Goal: Task Accomplishment & Management: Manage account settings

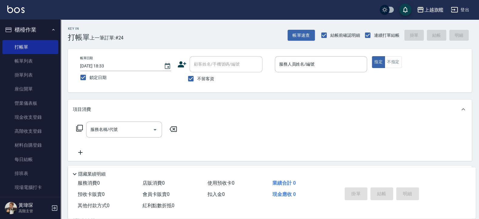
click at [209, 79] on span "不留客資" at bounding box center [205, 78] width 17 height 6
click at [197, 79] on input "不留客資" at bounding box center [190, 78] width 13 height 13
checkbox input "false"
click at [214, 65] on input "顧客姓名/手機號碼/編號" at bounding box center [221, 64] width 58 height 11
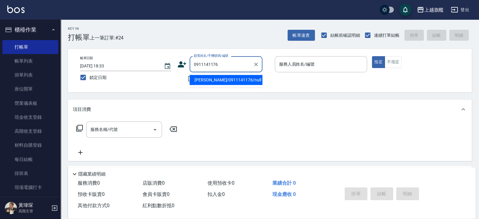
type input "[PERSON_NAME]/0911141176/null"
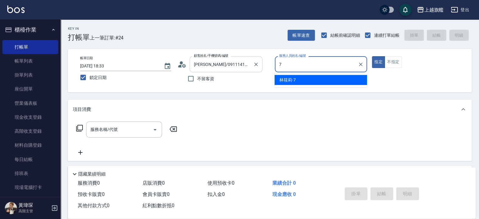
type input "[PERSON_NAME]-7"
type button "true"
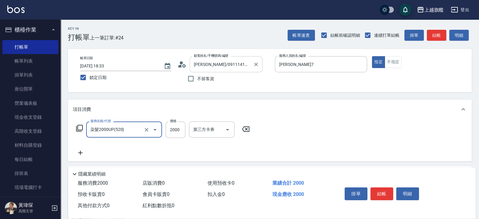
type input "染髮2000UP(520)"
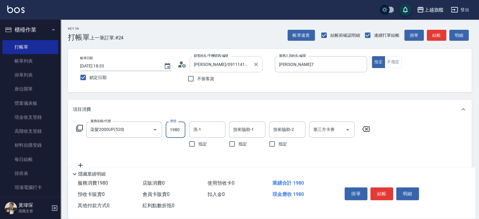
type input "1980"
type input "[PERSON_NAME]-30"
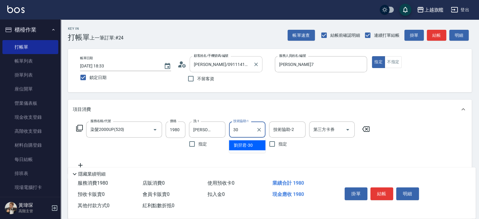
type input "[PERSON_NAME]-30"
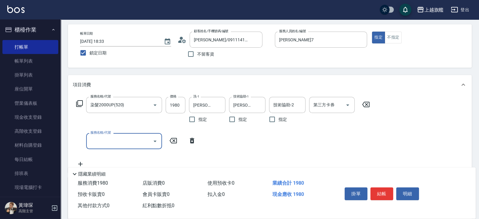
scroll to position [36, 0]
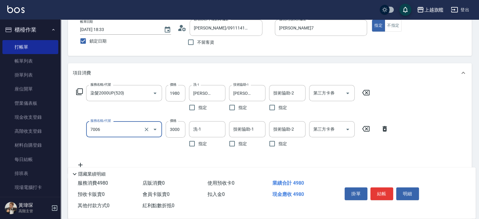
type input "重整(7006)"
type input "1500"
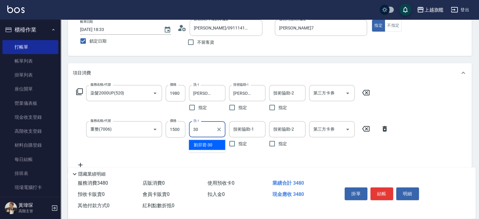
type input "劉羿君-30"
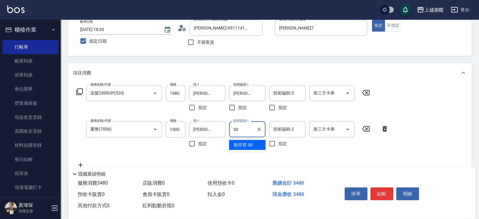
type input "劉羿君-30"
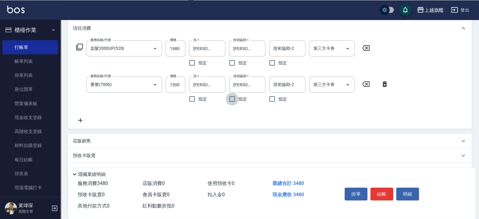
scroll to position [109, 0]
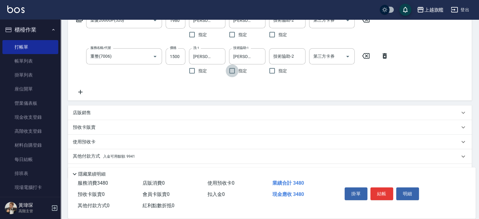
click at [83, 92] on icon at bounding box center [80, 91] width 15 height 7
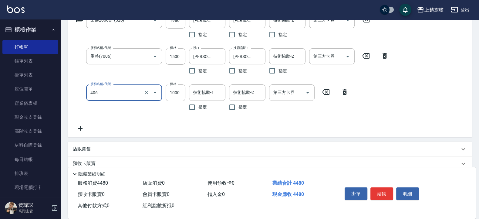
type input "水漾護1000(406)"
type input "2500"
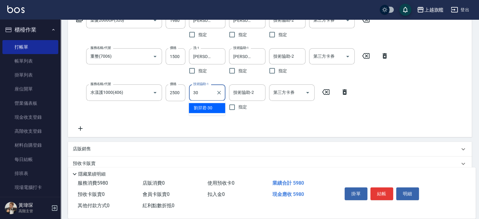
type input "劉羿君-30"
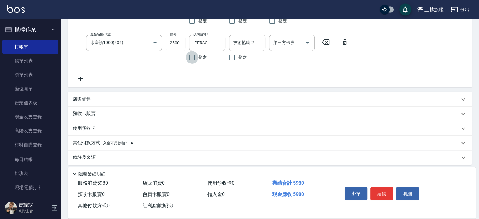
scroll to position [162, 0]
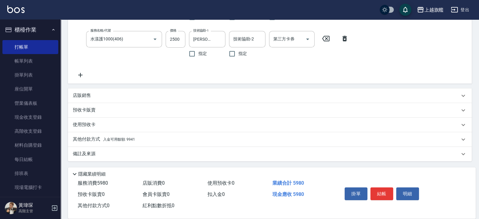
click at [138, 139] on div "其他付款方式 入金可用餘額: 9941" at bounding box center [266, 139] width 387 height 7
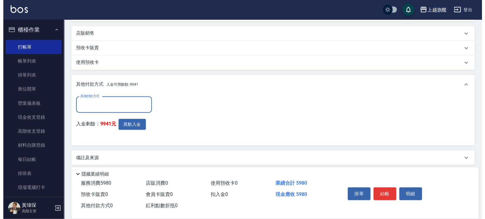
scroll to position [225, 0]
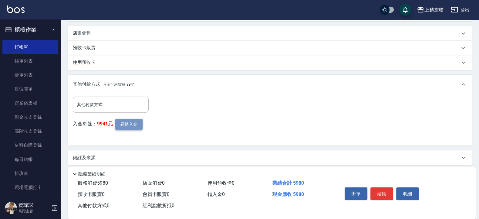
click at [135, 120] on button "異動入金" at bounding box center [128, 124] width 27 height 11
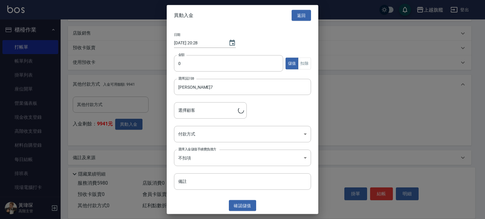
type input "林筱青/0911141176"
click at [218, 65] on input "0" at bounding box center [228, 63] width 109 height 16
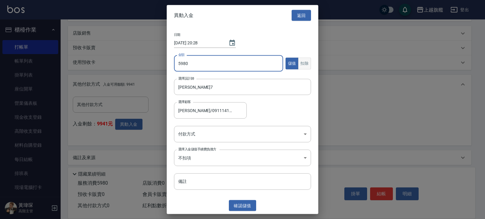
type input "5980"
click at [306, 62] on button "扣除" at bounding box center [304, 63] width 13 height 12
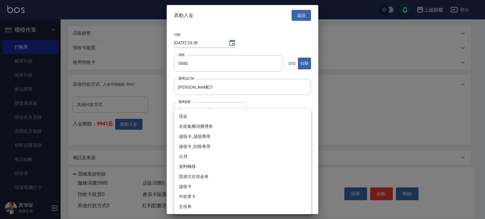
click at [204, 144] on li "儲值卡_扣除專用" at bounding box center [242, 146] width 137 height 10
type input "儲值卡_扣除專用"
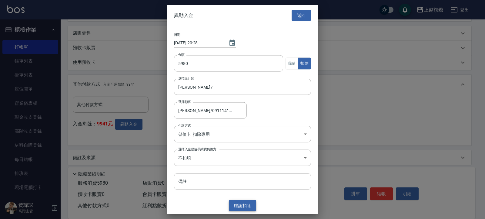
click at [239, 195] on button "確認 扣除" at bounding box center [242, 204] width 27 height 11
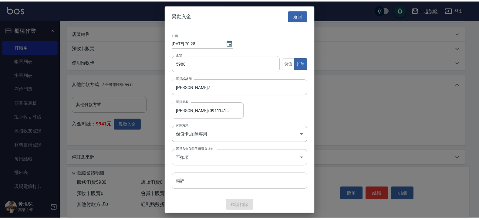
scroll to position [200, 0]
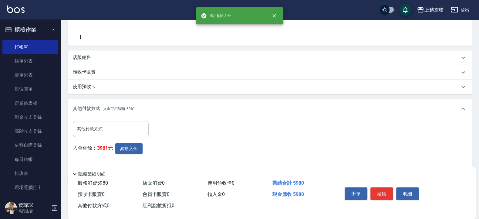
click at [104, 127] on input "其他付款方式" at bounding box center [110, 128] width 70 height 11
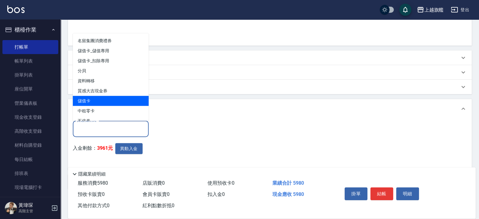
click at [96, 99] on span "儲值卡" at bounding box center [111, 100] width 76 height 10
type input "儲值卡"
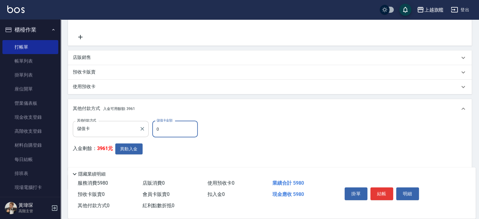
drag, startPoint x: 172, startPoint y: 127, endPoint x: 137, endPoint y: 121, distance: 35.4
click at [152, 122] on input "0" at bounding box center [174, 129] width 45 height 16
type input "5980"
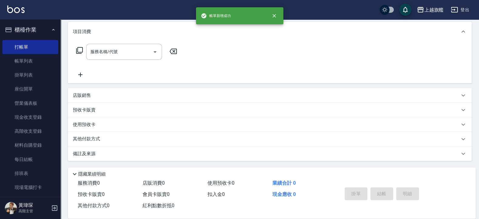
scroll to position [0, 0]
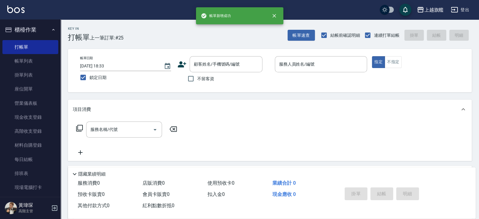
click at [205, 79] on span "不留客資" at bounding box center [205, 78] width 17 height 6
click at [197, 79] on input "不留客資" at bounding box center [190, 78] width 13 height 13
checkbox input "true"
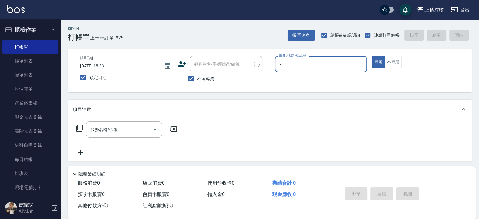
type input "7"
type input "張佳愉/0976500674/"
type input "林筱莉-7"
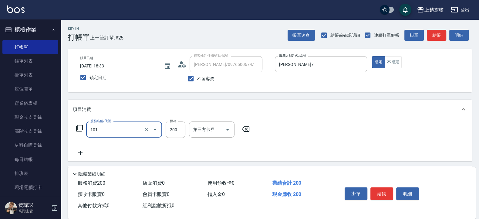
type input "一般洗(101)"
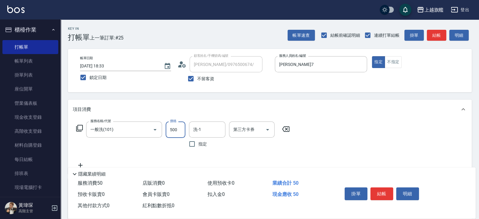
type input "500"
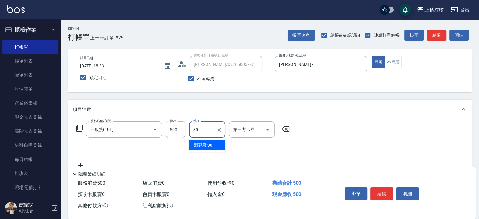
type input "劉羿君-30"
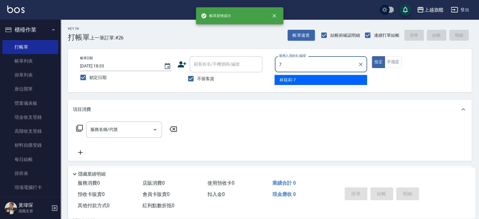
type input "林筱莉-7"
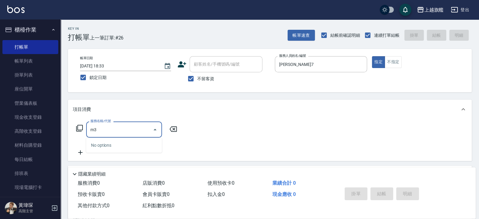
type input "m"
type input "ㄇ"
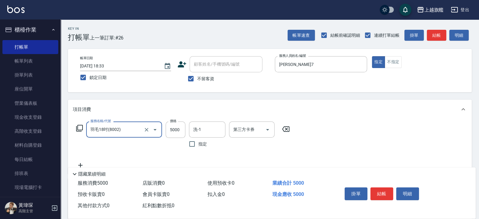
type input "羽毛18吋(8002)"
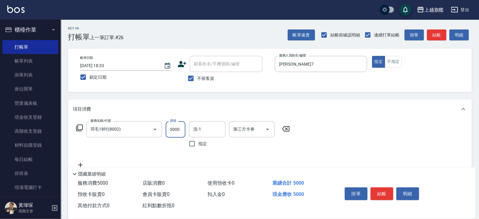
scroll to position [73, 0]
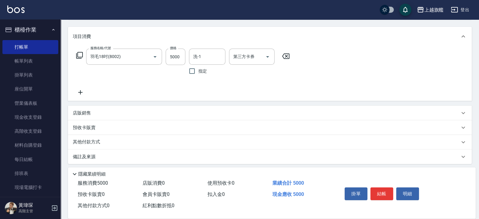
click at [80, 92] on icon at bounding box center [80, 92] width 4 height 4
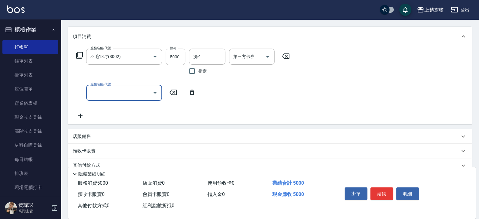
click at [82, 117] on icon at bounding box center [80, 115] width 15 height 7
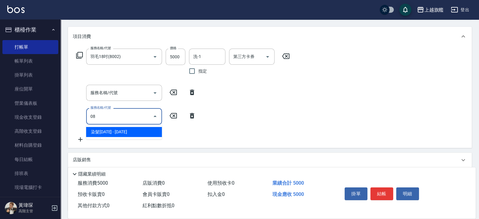
type input "0"
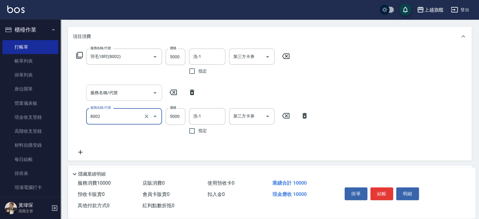
click at [128, 87] on input "服務名稱/代號" at bounding box center [119, 92] width 61 height 11
type input "羽毛18吋(8002)"
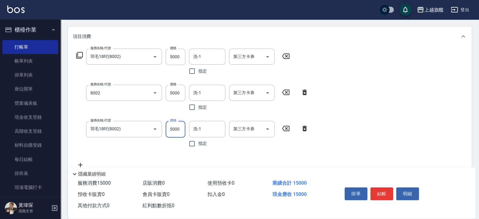
type input "羽毛18吋(8002)"
type input "6999"
type input "劉羿君-30"
click at [209, 89] on input "洗-1" at bounding box center [207, 92] width 31 height 11
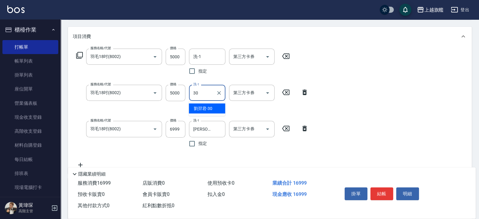
type input "劉羿君-30"
click at [209, 48] on div "服務名稱/代號 羽毛18吋(8002) 服務名稱/代號 價格 5000 價格 洗-1 洗-1 指定 第三方卡券 第三方卡券 服務名稱/代號 羽毛18吋(800…" at bounding box center [269, 109] width 403 height 127
click at [209, 53] on input "洗-1" at bounding box center [207, 56] width 31 height 11
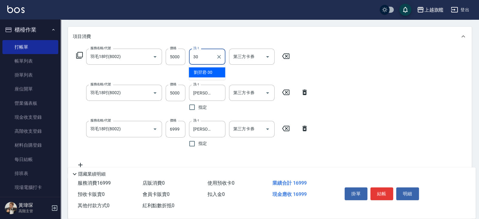
type input "劉羿君-30"
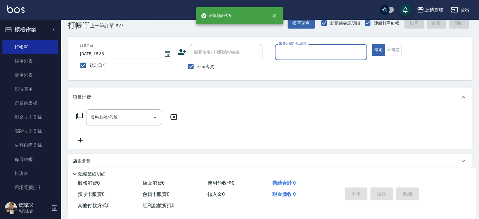
scroll to position [0, 0]
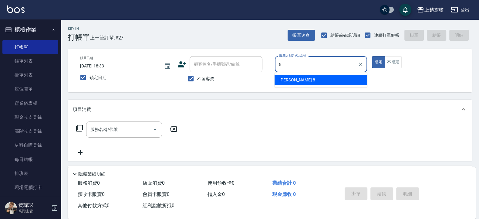
type input "周秀娟-8"
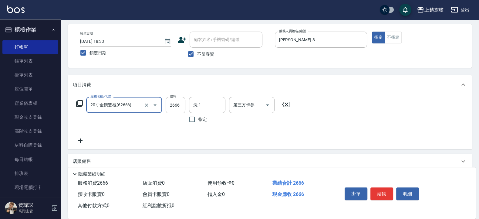
scroll to position [36, 0]
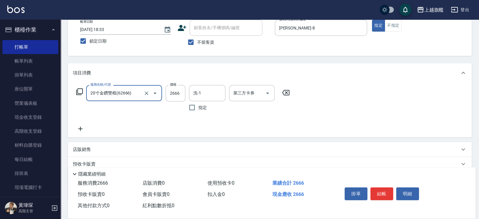
type input "20寸金鑽雙棍(62666)"
click at [77, 127] on icon at bounding box center [80, 128] width 15 height 7
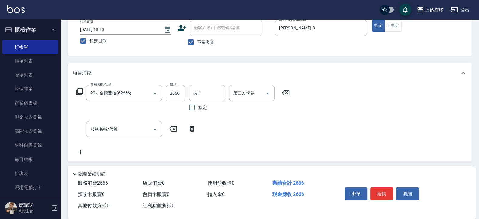
click at [77, 150] on icon at bounding box center [80, 151] width 15 height 7
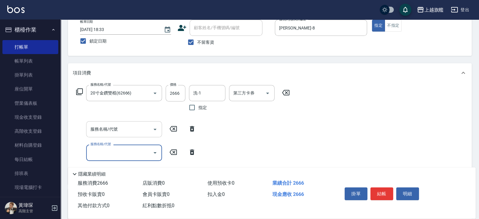
click at [122, 122] on div "服務名稱/代號" at bounding box center [124, 129] width 76 height 16
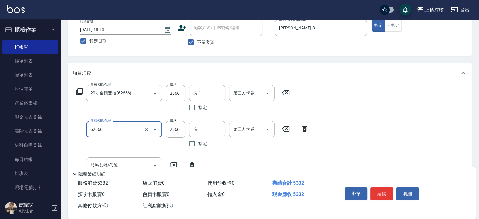
scroll to position [73, 0]
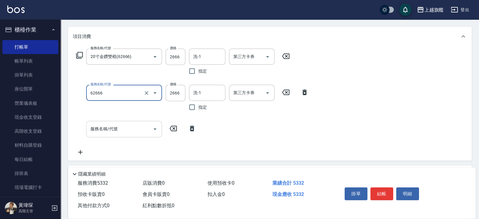
click at [112, 126] on input "服務名稱/代號" at bounding box center [119, 128] width 61 height 11
type input "20寸金鑽雙棍(62666)"
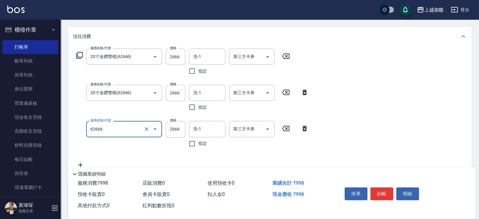
type input "20寸金鑽雙棍(62666)"
type input "2667"
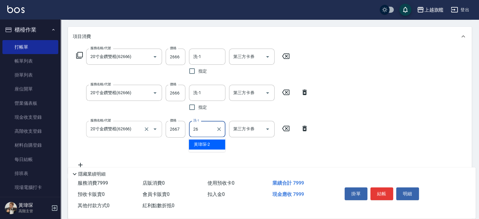
type input "陳祈聿-26"
click at [203, 55] on input "洗-1" at bounding box center [207, 56] width 31 height 11
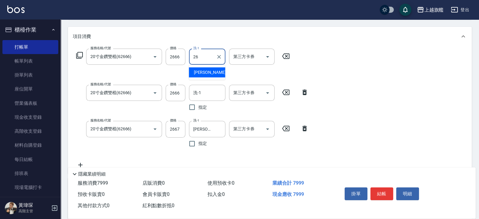
type input "陳祈聿-26"
click at [207, 89] on input "洗-1" at bounding box center [207, 92] width 31 height 11
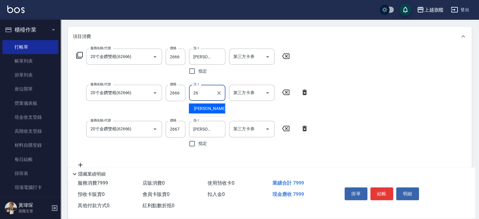
type input "陳祈聿-26"
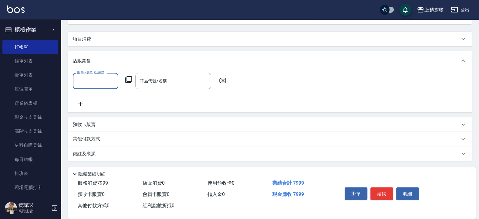
scroll to position [0, 0]
type input "5"
type input "周秀娟-8"
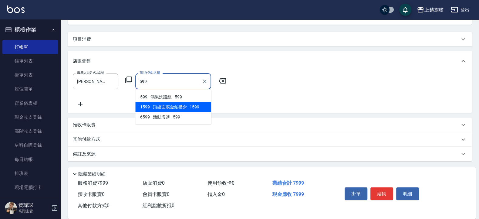
type input "活動海鹽"
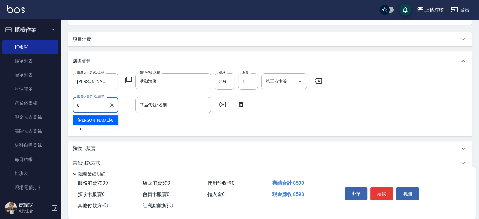
type input "周秀娟-8"
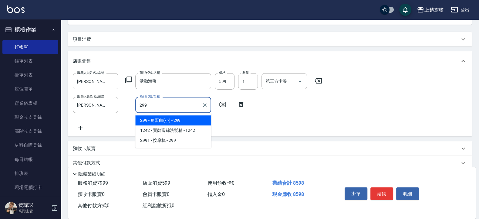
type input "角蛋白(小)"
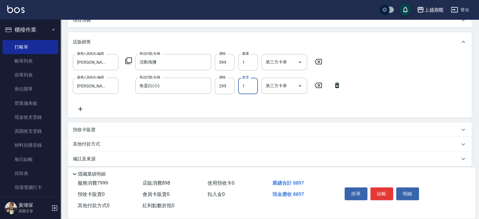
scroll to position [92, 0]
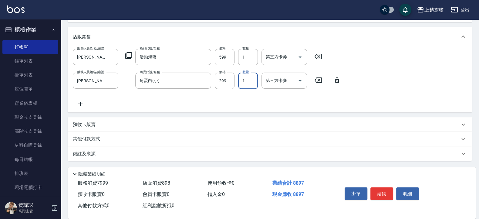
click at [98, 139] on p "其他付款方式" at bounding box center [88, 139] width 30 height 7
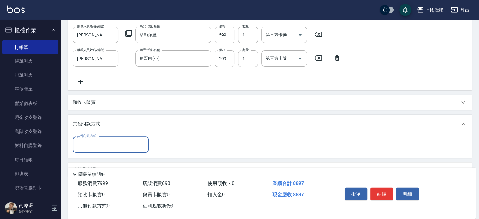
scroll to position [130, 0]
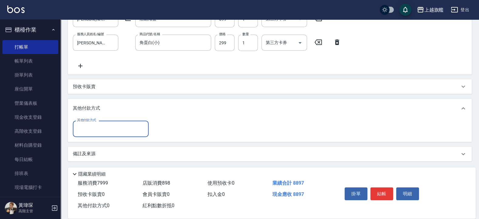
click at [100, 129] on input "其他付款方式" at bounding box center [110, 128] width 70 height 11
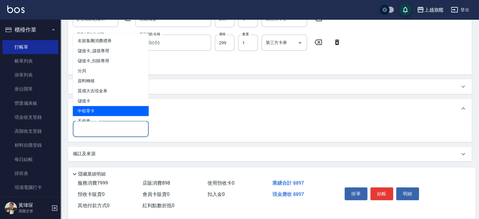
click at [95, 109] on span "中租零卡" at bounding box center [111, 111] width 76 height 10
type input "中租零卡"
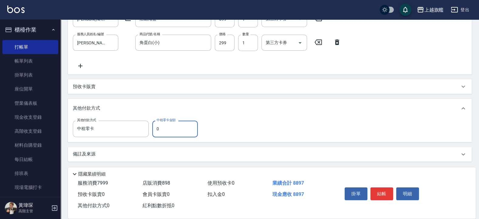
drag, startPoint x: 166, startPoint y: 129, endPoint x: 135, endPoint y: 124, distance: 31.3
click at [152, 124] on input "0" at bounding box center [174, 128] width 45 height 16
type input "6000"
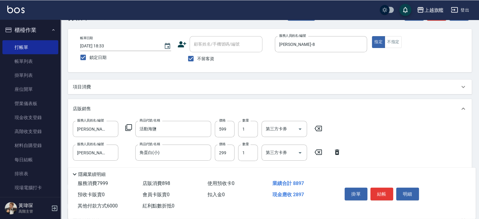
scroll to position [0, 0]
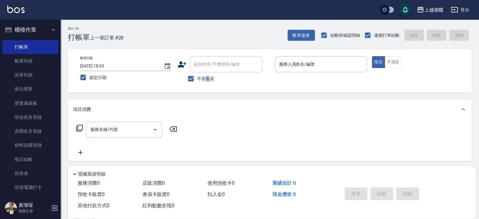
click at [206, 80] on span "不留客資" at bounding box center [205, 78] width 17 height 6
click at [191, 80] on input "不留客資" at bounding box center [190, 78] width 13 height 13
checkbox input "false"
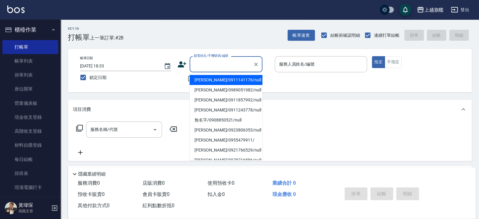
click at [214, 60] on input "顧客姓名/手機號碼/編號" at bounding box center [221, 64] width 58 height 11
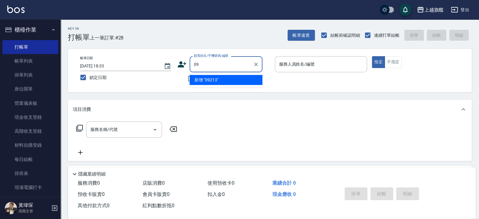
type input "0"
type input "李佳螢/0921379343/null"
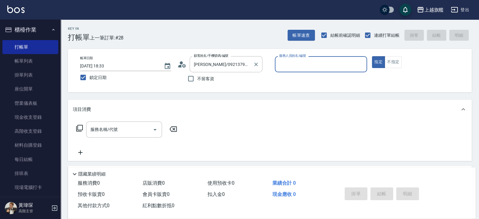
type input "張雅筑-13"
click at [372, 56] on button "指定" at bounding box center [378, 62] width 13 height 12
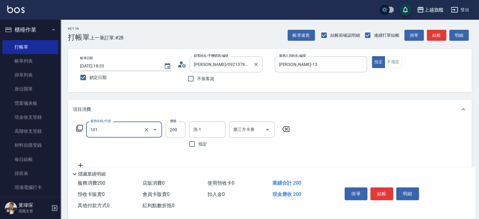
type input "一般洗(101)"
type input "270"
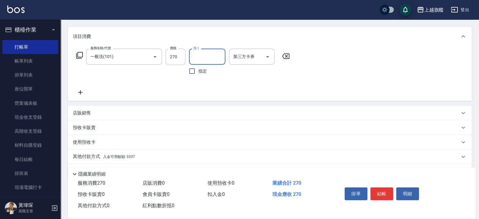
scroll to position [90, 0]
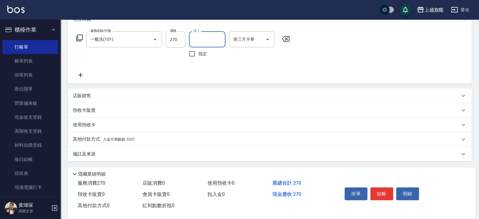
click at [124, 139] on span "入金可用餘額: 3337" at bounding box center [119, 139] width 32 height 4
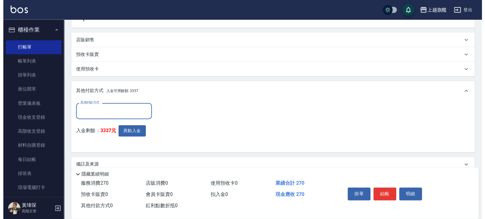
scroll to position [156, 0]
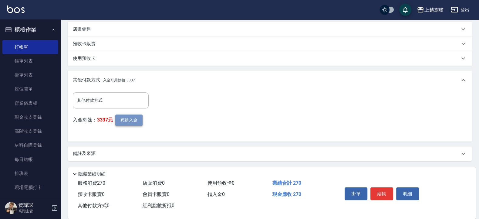
click at [132, 120] on button "異動入金" at bounding box center [128, 119] width 27 height 11
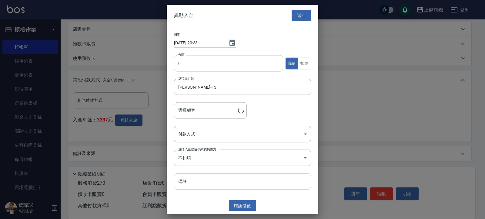
type input "李佳螢/0921379343"
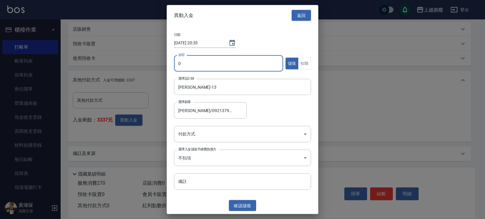
click at [196, 64] on input "0" at bounding box center [228, 63] width 109 height 16
type input "270"
click at [303, 59] on button "扣除" at bounding box center [304, 63] width 13 height 12
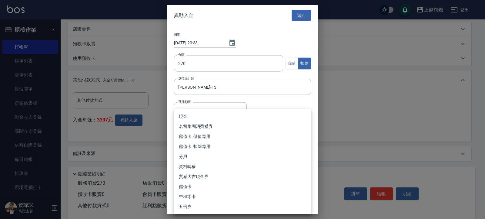
click at [212, 132] on body "上越旗艦 登出 櫃檯作業 打帳單 帳單列表 掛單列表 座位開單 營業儀表板 現金收支登錄 高階收支登錄 材料自購登錄 每日結帳 排班表 現場電腦打卡 掃碼打卡…" at bounding box center [242, 31] width 485 height 375
click at [193, 147] on li "儲值卡_扣除專用" at bounding box center [242, 146] width 137 height 10
type input "儲值卡_扣除專用"
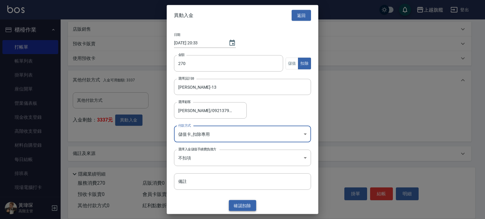
click at [234, 195] on button "確認 扣除" at bounding box center [242, 204] width 27 height 11
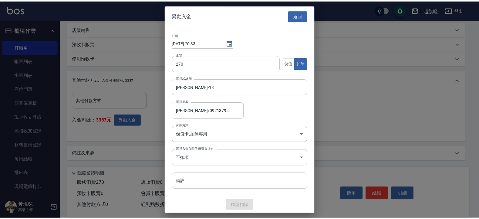
scroll to position [128, 0]
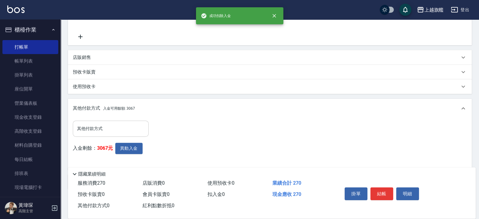
click at [114, 122] on div "其他付款方式" at bounding box center [111, 128] width 76 height 16
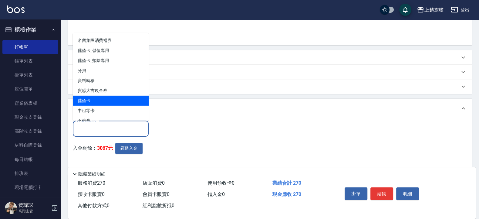
click at [98, 100] on span "儲值卡" at bounding box center [111, 100] width 76 height 10
type input "儲值卡"
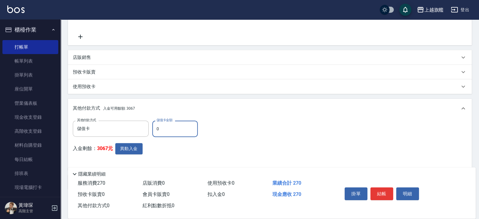
drag, startPoint x: 179, startPoint y: 133, endPoint x: 139, endPoint y: 121, distance: 41.1
click at [152, 121] on input "0" at bounding box center [174, 128] width 45 height 16
type input "270"
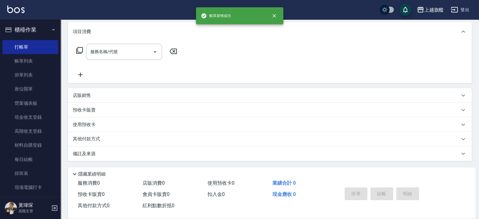
scroll to position [0, 0]
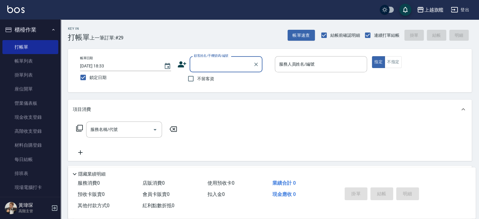
click at [200, 77] on span "不留客資" at bounding box center [205, 78] width 17 height 6
click at [197, 77] on input "不留客資" at bounding box center [190, 78] width 13 height 13
checkbox input "true"
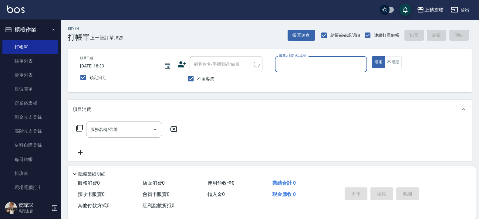
type input "張佳愉/0976500674/"
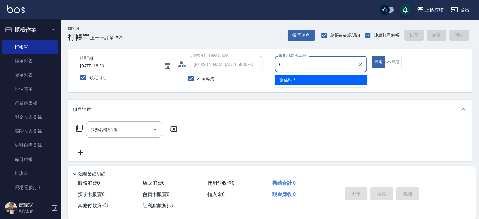
type input "張佳琳-6"
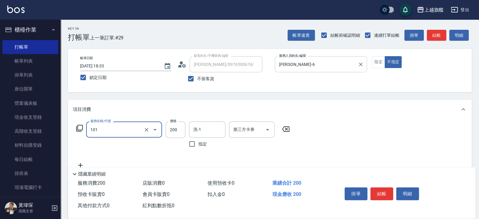
type input "一般洗(101)"
type input "300"
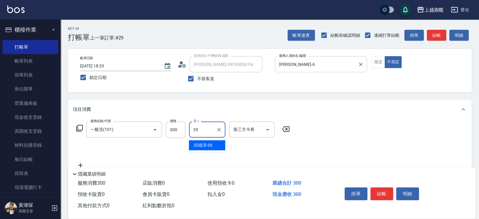
type input "邱靖淳-35"
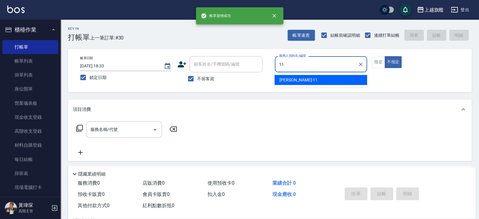
type input "蔡美秀-11"
type button "false"
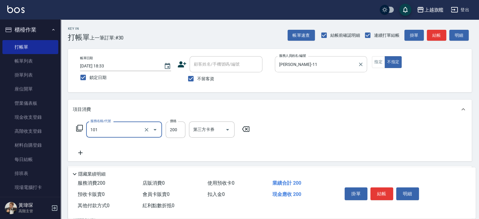
type input "一般洗(101)"
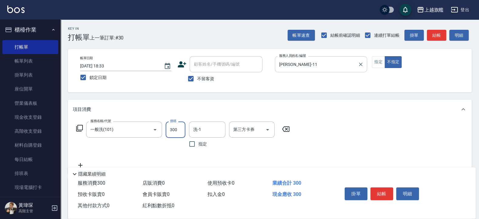
type input "300"
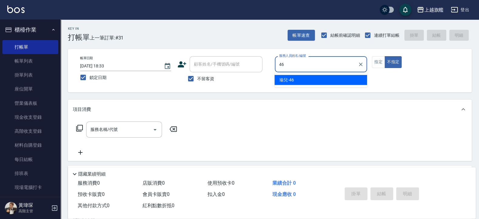
type input "瑜兒-46"
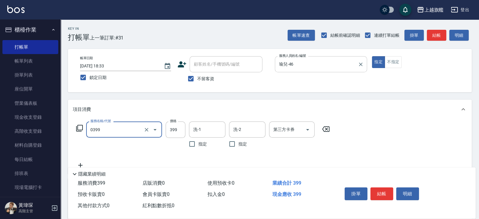
type input "海鹽SPA(0399)"
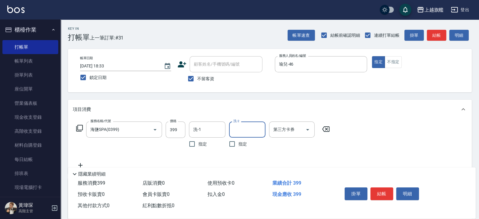
scroll to position [73, 0]
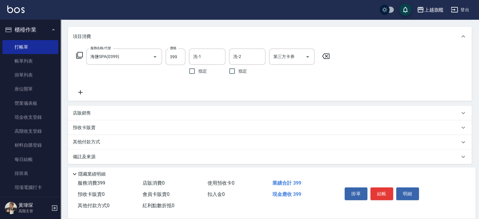
click at [80, 92] on icon at bounding box center [80, 92] width 4 height 4
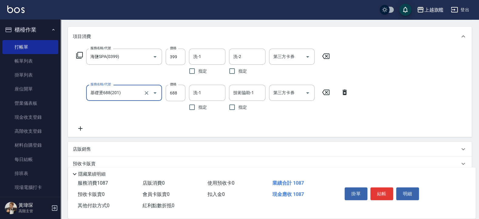
type input "基礎燙688(201)"
drag, startPoint x: 124, startPoint y: 94, endPoint x: 67, endPoint y: 84, distance: 57.9
click at [89, 87] on input "基礎燙688(201)" at bounding box center [115, 92] width 53 height 11
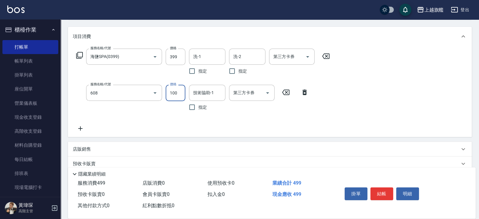
type input "專業/順護100(608)"
click at [77, 129] on icon at bounding box center [80, 128] width 15 height 7
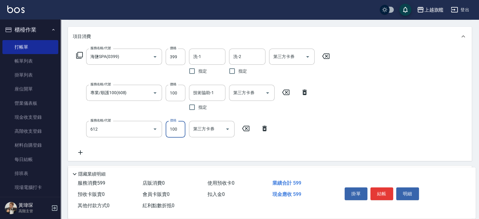
type input "造型(612)"
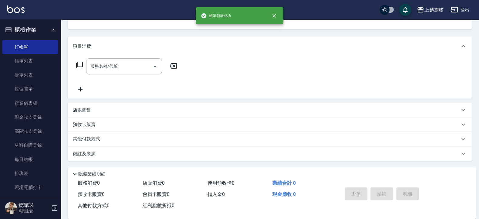
scroll to position [61, 0]
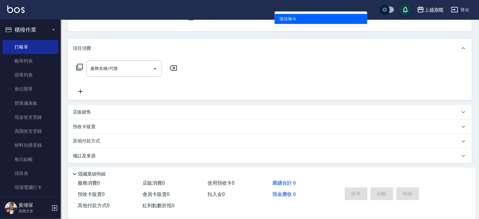
type input "張佳琳-6"
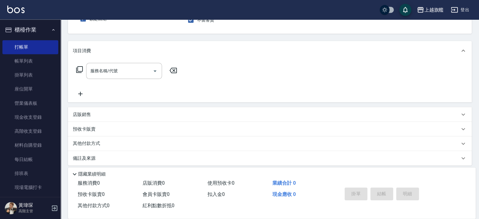
scroll to position [25, 0]
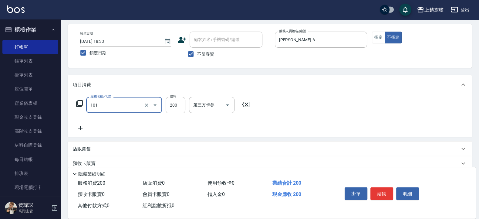
type input "一般洗(101)"
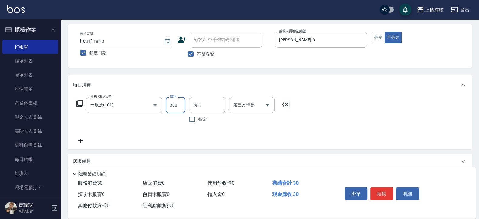
type input "300"
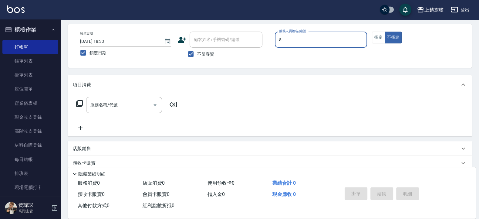
type input "周秀娟-8"
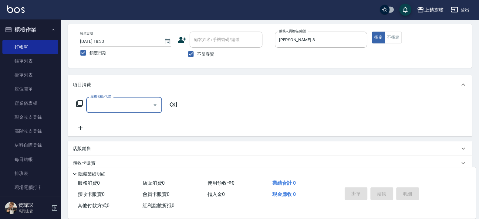
click at [201, 54] on span "不留客資" at bounding box center [205, 54] width 17 height 6
click at [197, 54] on input "不留客資" at bounding box center [190, 54] width 13 height 13
checkbox input "false"
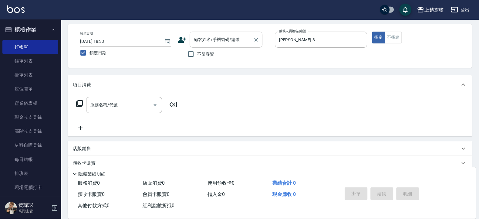
click at [208, 42] on input "顧客姓名/手機號碼/編號" at bounding box center [221, 39] width 58 height 11
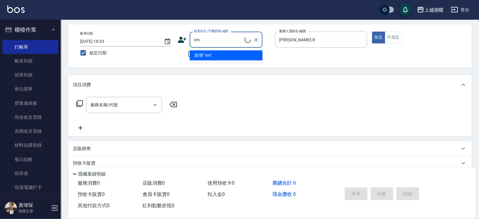
type input "v"
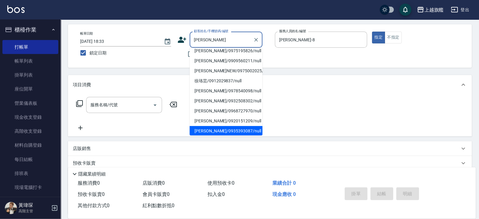
scroll to position [0, 0]
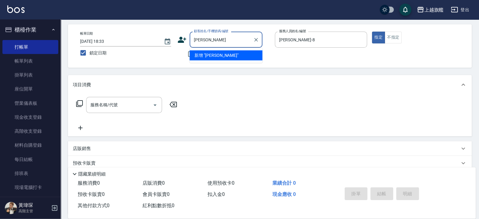
type input "徐筱湘"
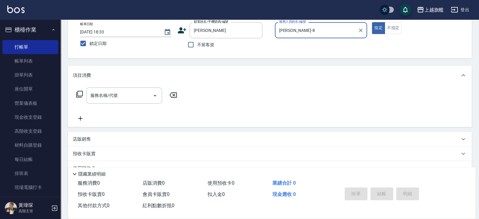
scroll to position [78, 0]
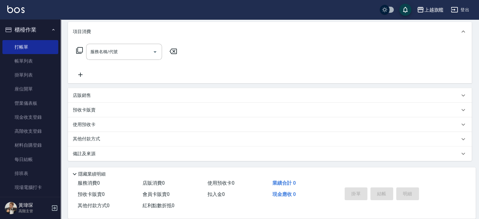
click at [92, 121] on p "使用預收卡" at bounding box center [84, 124] width 23 height 6
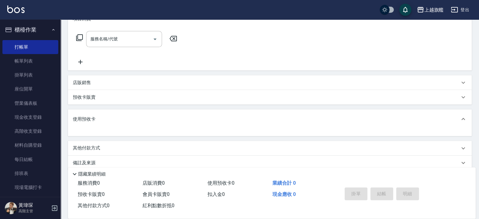
scroll to position [99, 0]
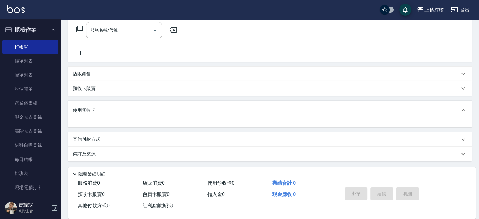
click at [92, 90] on p "預收卡販賣" at bounding box center [84, 88] width 23 height 6
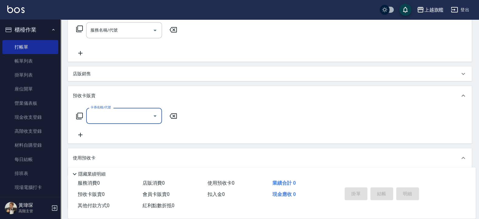
scroll to position [0, 0]
click at [97, 116] on input "卡券名稱/代號" at bounding box center [119, 115] width 61 height 11
click at [105, 131] on span "重整卡" at bounding box center [124, 131] width 76 height 10
type input "重整卡(70069)"
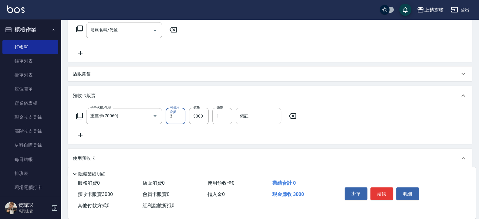
type input "3"
type input "1800"
click at [226, 116] on input "1" at bounding box center [222, 116] width 20 height 16
type input "1"
click at [178, 112] on label "可使用次數" at bounding box center [176, 109] width 12 height 9
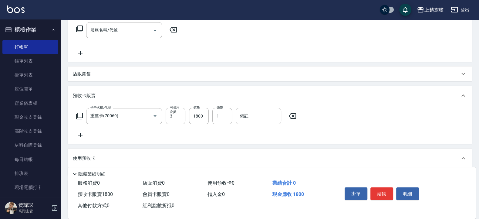
click at [178, 112] on input "3" at bounding box center [176, 116] width 20 height 16
type input "6"
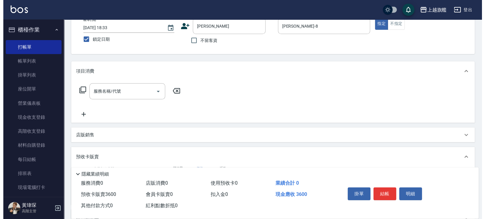
scroll to position [0, 0]
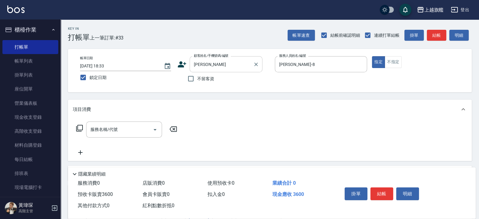
type input "3600"
click at [227, 67] on input "徐筱湘" at bounding box center [221, 64] width 58 height 11
drag, startPoint x: 207, startPoint y: 64, endPoint x: 179, endPoint y: 63, distance: 28.5
click at [192, 63] on input "徐筱湘" at bounding box center [221, 64] width 58 height 11
click at [184, 62] on icon at bounding box center [181, 64] width 9 height 9
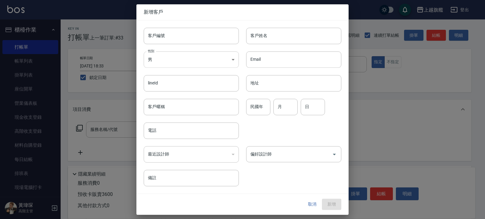
type input "徐筱湘"
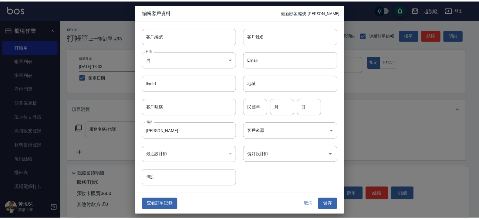
scroll to position [168, 0]
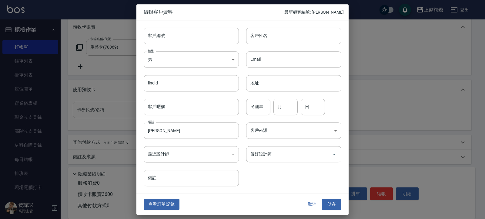
click at [314, 195] on button "取消" at bounding box center [312, 204] width 19 height 11
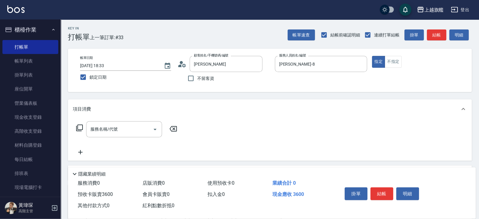
scroll to position [0, 0]
click at [221, 60] on input "徐筱湘" at bounding box center [221, 64] width 58 height 11
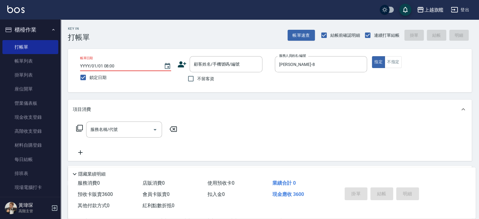
type input "YYYY/01/01 08:00"
click at [141, 31] on div "Key In 打帳單 帳單速查 結帳前確認明細 連續打單結帳 掛單 結帳 明細" at bounding box center [266, 30] width 411 height 22
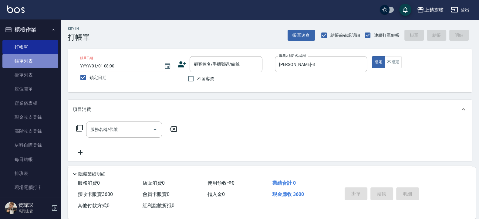
click at [36, 60] on link "帳單列表" at bounding box center [30, 61] width 56 height 14
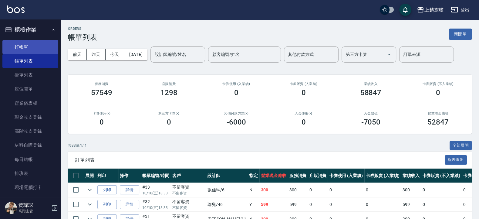
click at [30, 49] on link "打帳單" at bounding box center [30, 47] width 56 height 14
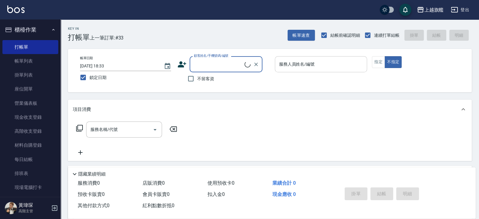
scroll to position [0, 0]
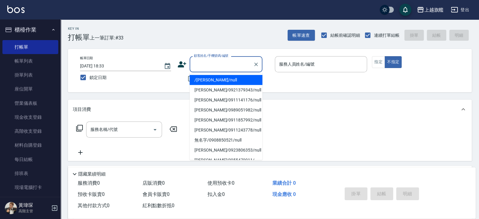
click at [223, 67] on input "顧客姓名/手機號碼/編號" at bounding box center [221, 64] width 58 height 11
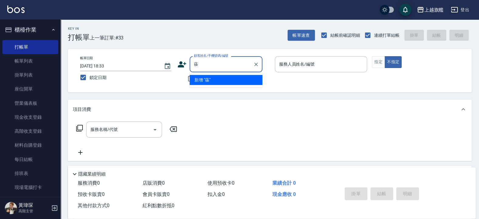
type input "徐"
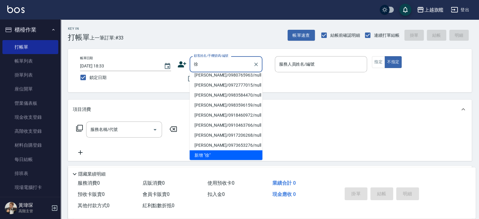
scroll to position [2, 0]
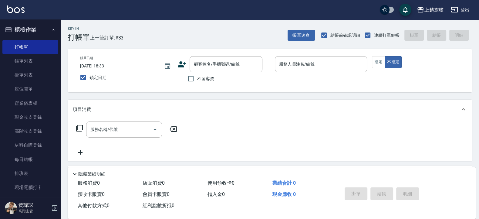
click at [179, 28] on div "Key In 打帳單 上一筆訂單:#33 帳單速查 結帳前確認明細 連續打單結帳 掛單 結帳 明細" at bounding box center [266, 30] width 411 height 22
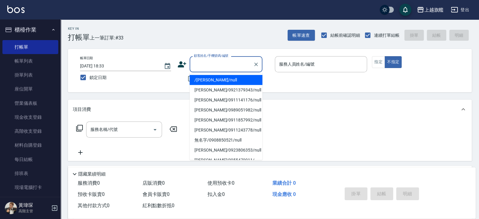
click at [224, 69] on input "顧客姓名/手機號碼/編號" at bounding box center [221, 64] width 58 height 11
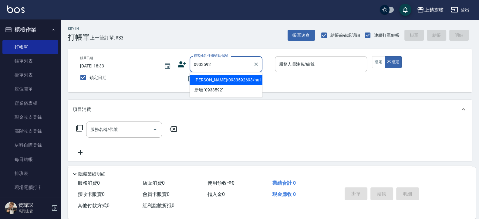
type input "吳柔蓉/0933592693/null"
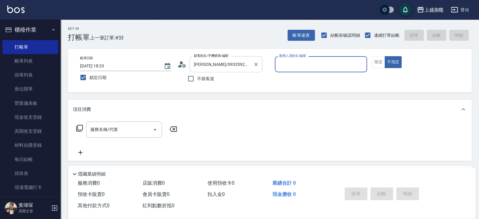
click at [384, 56] on button "不指定" at bounding box center [392, 62] width 17 height 12
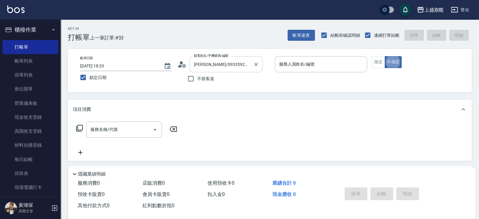
type button "false"
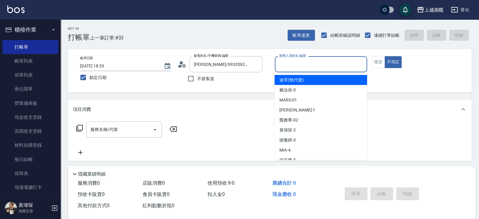
click at [315, 65] on input "服務人員姓名/編號" at bounding box center [320, 64] width 87 height 11
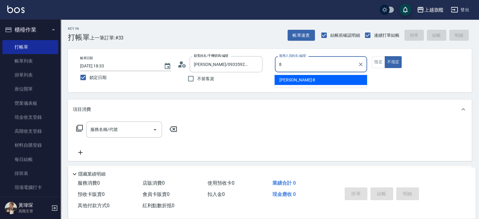
type input "周秀娟-8"
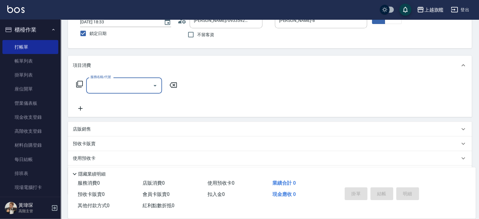
scroll to position [73, 0]
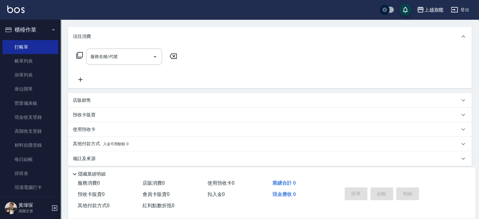
click at [102, 126] on div "使用預收卡" at bounding box center [269, 129] width 403 height 15
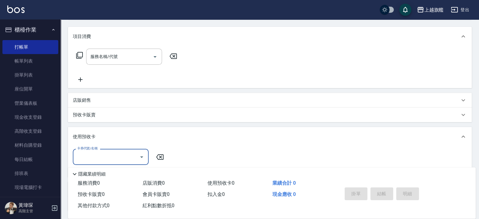
scroll to position [109, 0]
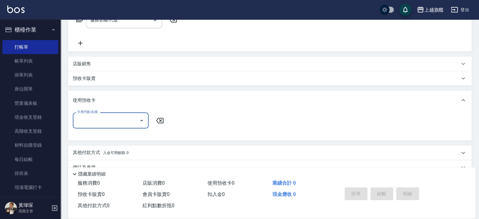
click at [100, 75] on div "預收卡販賣" at bounding box center [269, 78] width 403 height 15
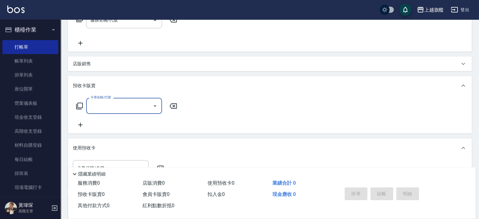
scroll to position [0, 0]
click at [108, 104] on input "卡券名稱/代號" at bounding box center [119, 105] width 61 height 11
click at [107, 122] on span "重整卡" at bounding box center [124, 121] width 76 height 10
type input "重整卡(70069)"
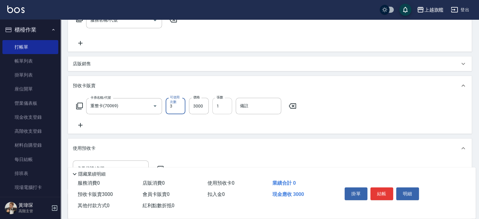
type input "3"
type input "9000"
click at [175, 105] on input "3" at bounding box center [176, 106] width 20 height 16
type input "6"
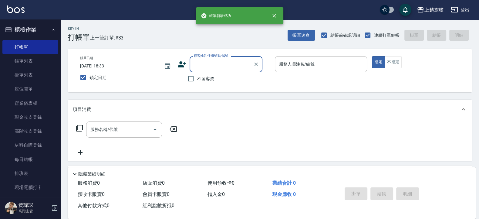
scroll to position [0, 0]
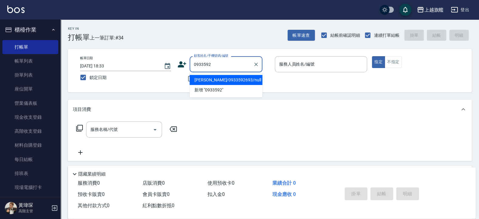
type input "吳柔蓉/0933592693/null"
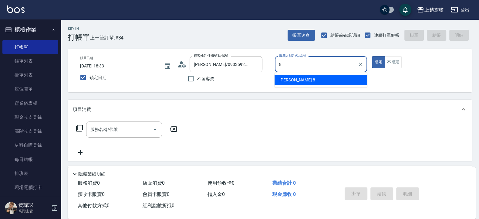
type input "周秀娟-8"
type button "true"
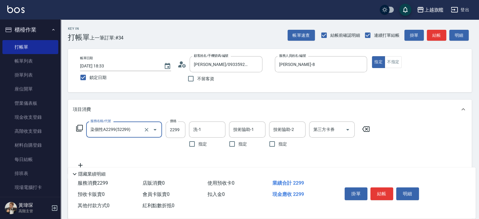
type input "染個性A2299(52299)"
type input "3"
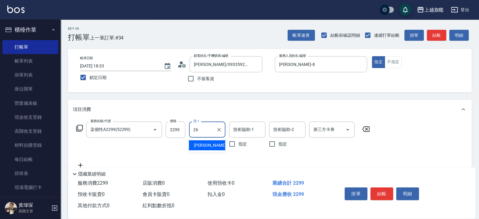
type input "陳祈聿-26"
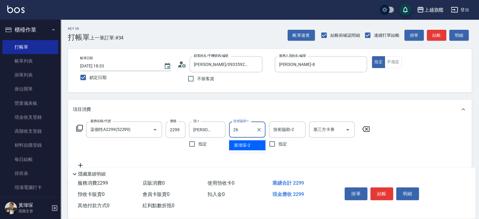
type input "陳祈聿-26"
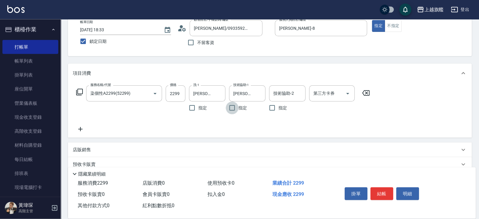
scroll to position [73, 0]
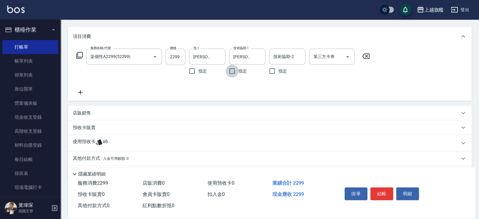
click at [95, 141] on p "使用預收卡" at bounding box center [84, 142] width 23 height 9
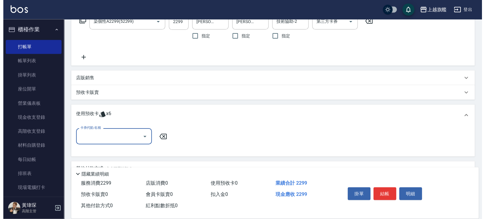
scroll to position [109, 0]
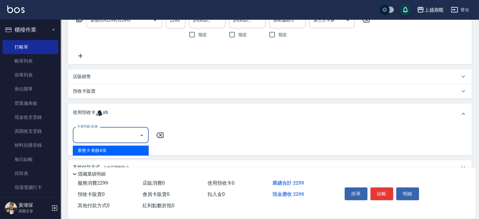
click at [101, 133] on input "卡券代號/名稱" at bounding box center [105, 134] width 61 height 11
click at [102, 148] on div "重整卡 剩餘6張" at bounding box center [111, 150] width 76 height 10
type input "重整卡"
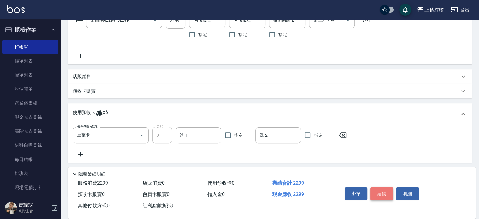
click at [383, 189] on button "結帳" at bounding box center [381, 193] width 23 height 13
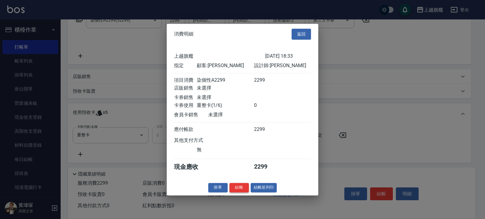
click at [235, 192] on button "結帳" at bounding box center [238, 186] width 19 height 9
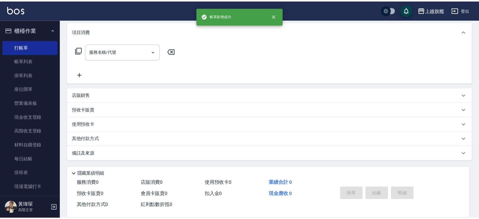
scroll to position [0, 0]
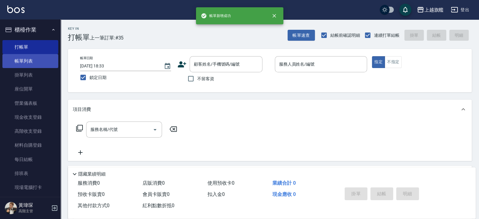
click at [24, 59] on link "帳單列表" at bounding box center [30, 61] width 56 height 14
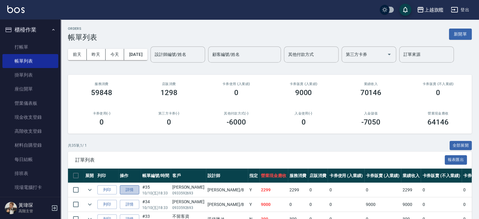
click at [132, 191] on link "詳情" at bounding box center [129, 189] width 19 height 9
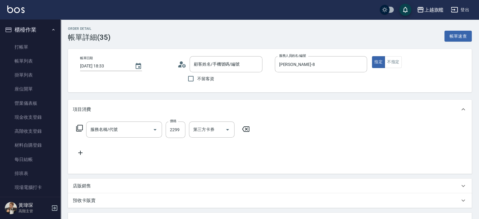
type input "2025/10/10 18:33"
type input "周秀娟-8"
type input "吳柔蓉/0933592693/null"
type input "重整卡(1/1)"
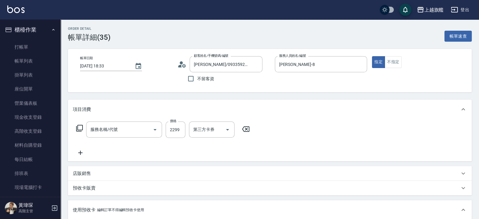
type input "染個性A2299(52299)"
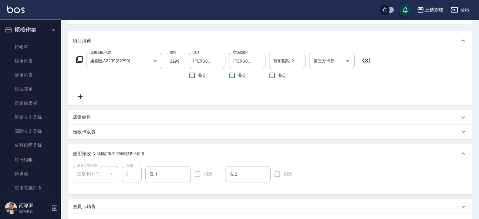
scroll to position [73, 0]
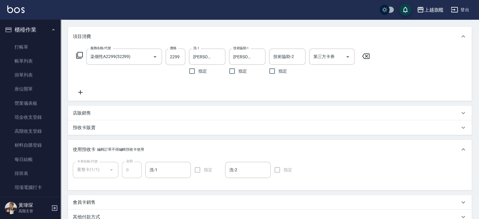
click at [77, 90] on icon at bounding box center [80, 92] width 15 height 7
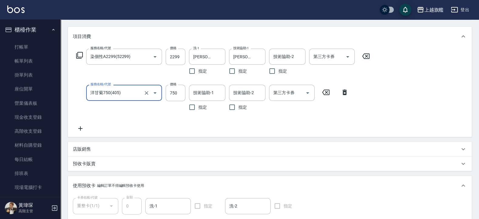
type input "洋甘菊750(405)"
type input "0"
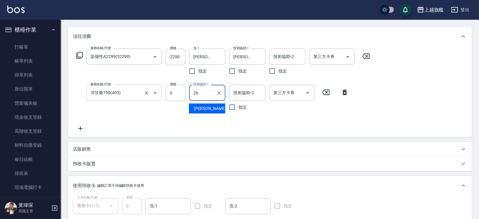
type input "陳祈聿-26"
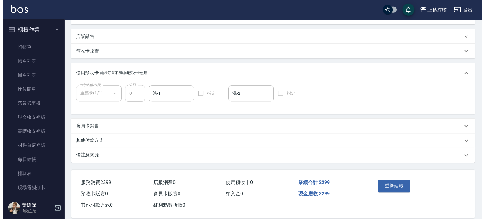
scroll to position [194, 0]
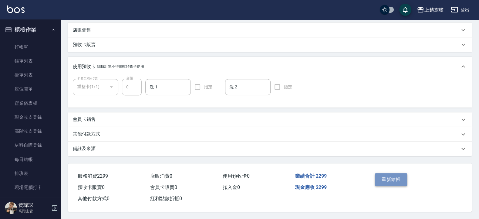
click at [385, 175] on button "重新結帳" at bounding box center [391, 179] width 32 height 13
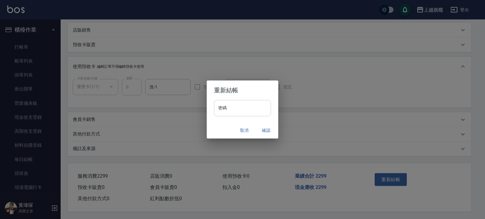
click at [234, 109] on input "密碼" at bounding box center [242, 108] width 57 height 16
type input "*******"
click at [265, 128] on button "確認" at bounding box center [265, 130] width 19 height 11
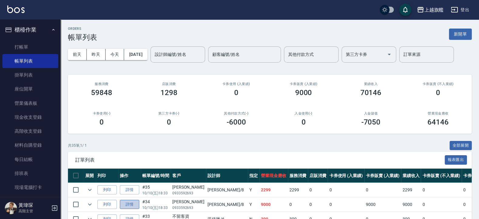
click at [133, 195] on link "詳情" at bounding box center [129, 203] width 19 height 9
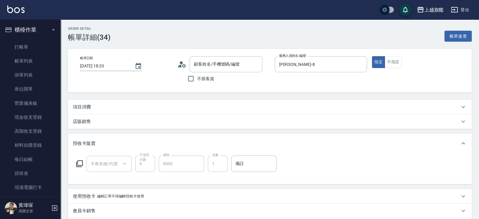
type input "2025/10/10 18:33"
type input "周秀娟-8"
type input "吳柔蓉/0933592693/null"
type input "重整卡(70069)"
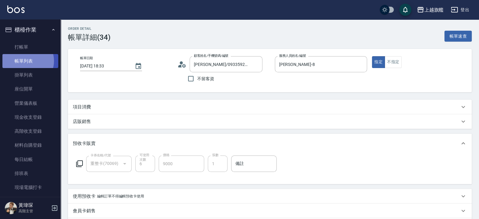
click at [28, 61] on link "帳單列表" at bounding box center [30, 61] width 56 height 14
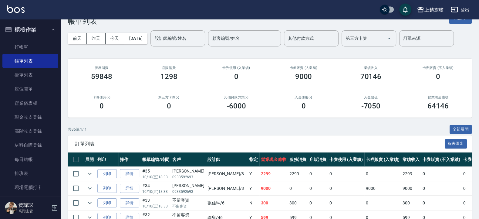
scroll to position [36, 0]
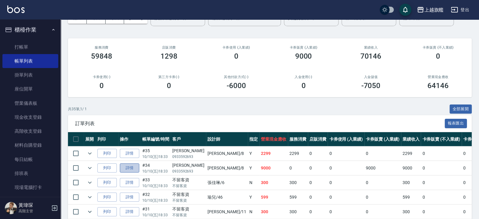
click at [133, 165] on link "詳情" at bounding box center [129, 167] width 19 height 9
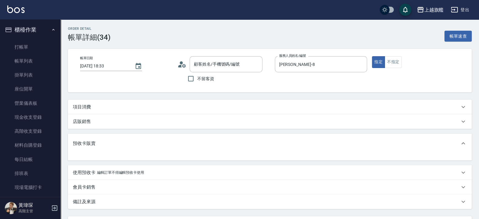
type input "吳柔蓉/0933592693/null"
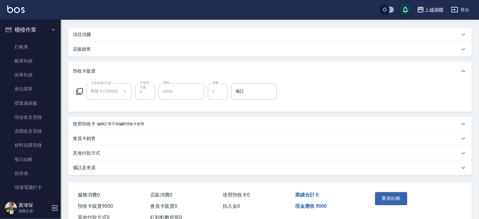
scroll to position [73, 0]
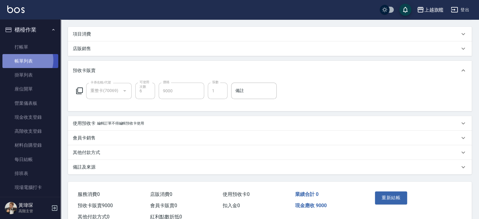
click at [24, 60] on link "帳單列表" at bounding box center [30, 61] width 56 height 14
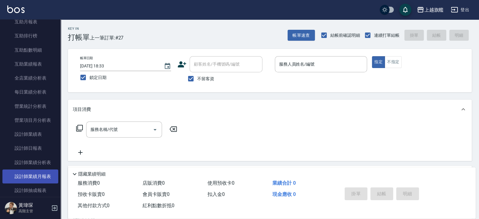
scroll to position [146, 0]
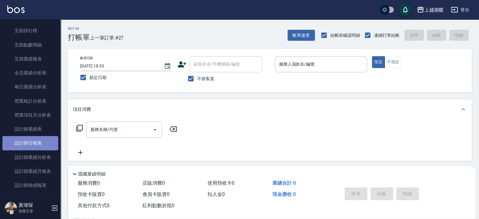
click at [32, 147] on link "設計師日報表" at bounding box center [30, 143] width 56 height 14
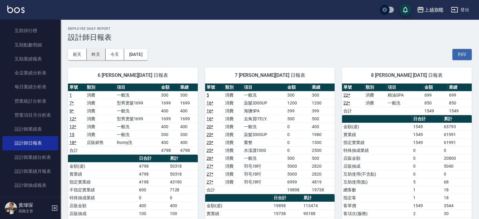
click at [100, 53] on button "昨天" at bounding box center [96, 54] width 19 height 11
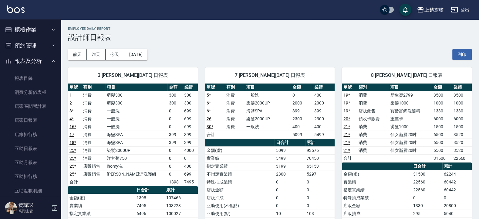
click at [19, 30] on button "櫃檯作業" at bounding box center [30, 30] width 56 height 16
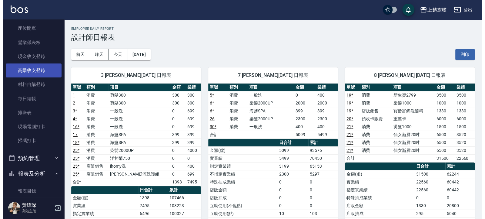
scroll to position [73, 0]
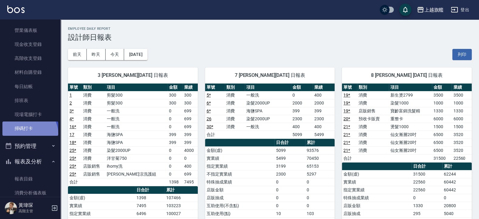
click at [29, 133] on link "掃碼打卡" at bounding box center [30, 128] width 56 height 14
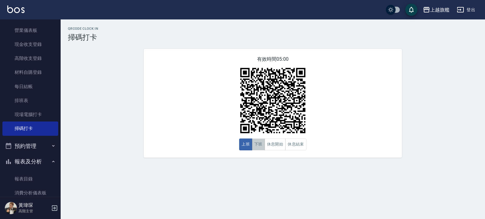
click at [262, 146] on button "下班" at bounding box center [258, 144] width 13 height 12
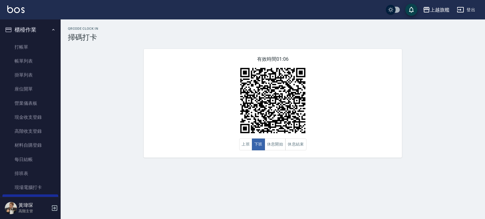
click at [27, 31] on button "櫃檯作業" at bounding box center [30, 30] width 56 height 16
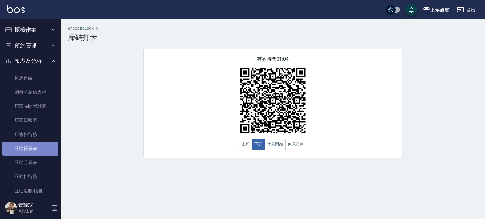
click at [32, 145] on link "互助日報表" at bounding box center [30, 148] width 56 height 14
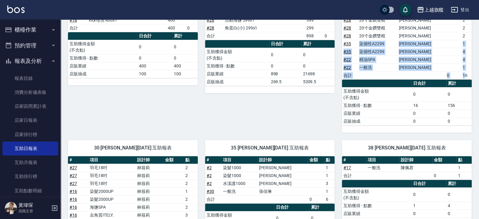
scroll to position [109, 0]
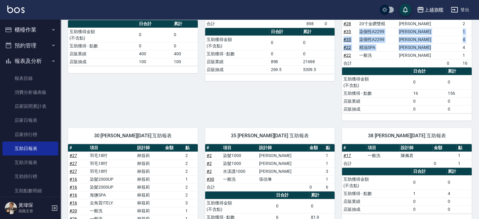
drag, startPoint x: 365, startPoint y: 69, endPoint x: 443, endPoint y: 50, distance: 79.6
click at [443, 50] on tbody "# 28 20寸金鑽雙棍 周秀娟 2 # 28 20寸金鑽雙棍 周秀娟 2 # 28 20寸金鑽雙棍 周秀娟 2 # 35 染個性A2299 周秀娟 1 # …" at bounding box center [407, 35] width 130 height 63
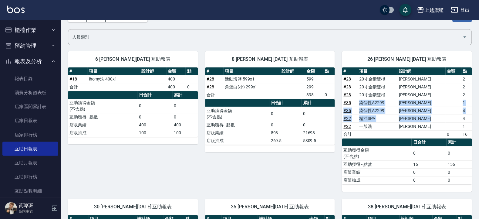
scroll to position [36, 0]
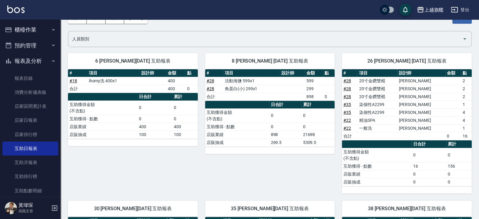
click at [411, 149] on td "互助獲得金額 (不含點)" at bounding box center [376, 155] width 69 height 14
click at [347, 104] on link "# 35" at bounding box center [347, 104] width 8 height 5
click at [347, 107] on link "# 35" at bounding box center [347, 104] width 8 height 5
click at [15, 61] on button "報表及分析" at bounding box center [30, 61] width 56 height 16
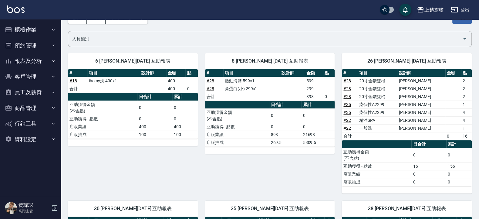
click at [28, 29] on button "櫃檯作業" at bounding box center [30, 30] width 56 height 16
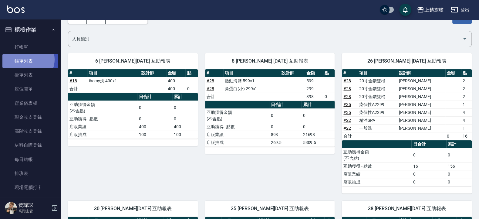
click at [28, 59] on link "帳單列表" at bounding box center [30, 61] width 56 height 14
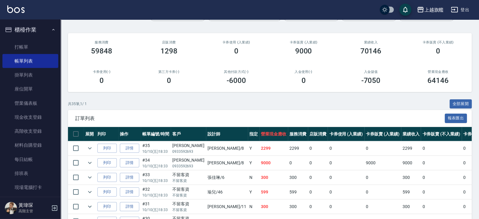
scroll to position [109, 0]
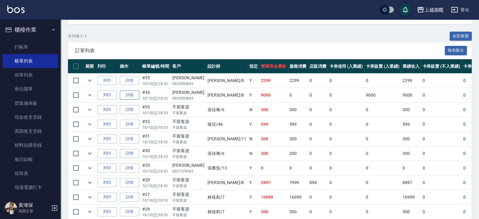
click at [132, 95] on link "詳情" at bounding box center [129, 94] width 19 height 9
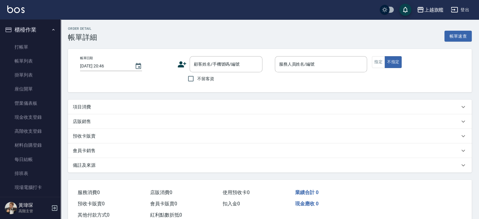
type input "2025/10/10 18:33"
type input "周秀娟-8"
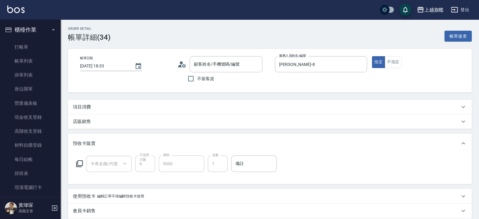
type input "吳柔蓉/0933592693/null"
type input "重整卡(70069)"
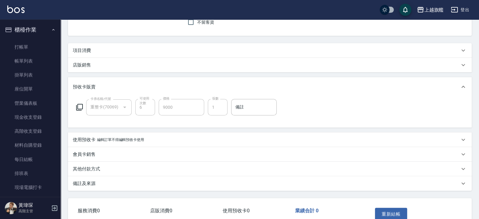
scroll to position [21, 0]
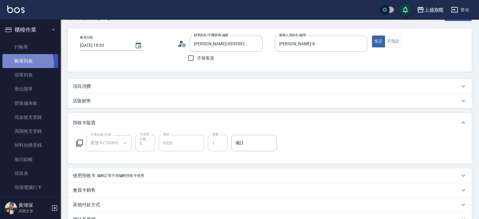
click at [24, 64] on link "帳單列表" at bounding box center [30, 61] width 56 height 14
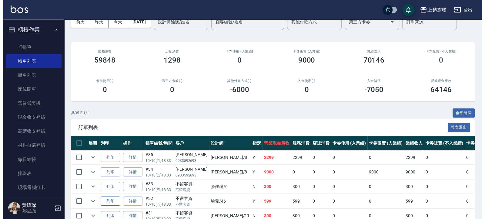
scroll to position [36, 0]
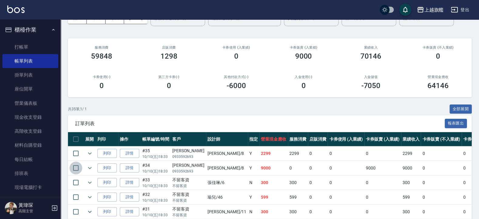
click at [75, 167] on input "checkbox" at bounding box center [75, 167] width 13 height 13
checkbox input "true"
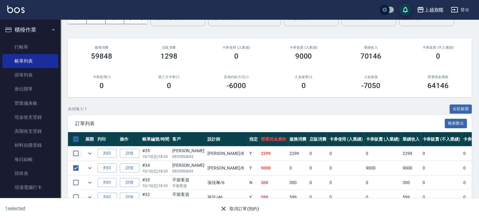
click at [78, 152] on input "checkbox" at bounding box center [75, 153] width 13 height 13
click at [76, 154] on input "checkbox" at bounding box center [75, 153] width 13 height 13
checkbox input "false"
click at [234, 207] on button "取消訂單(預約)" at bounding box center [239, 208] width 44 height 11
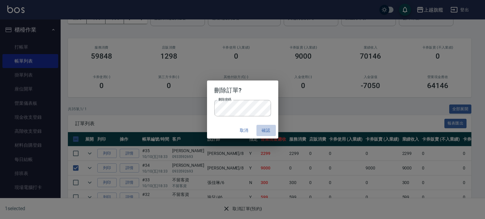
click at [270, 129] on button "確認" at bounding box center [265, 130] width 19 height 11
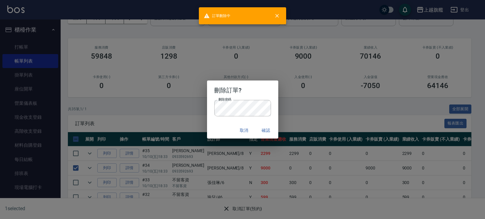
checkbox input "false"
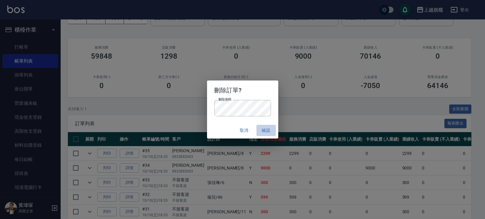
click at [260, 129] on button "確認" at bounding box center [265, 130] width 19 height 11
click at [264, 127] on button "確認" at bounding box center [265, 130] width 19 height 11
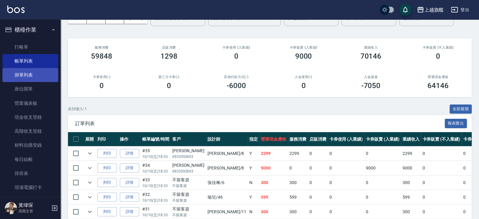
click at [25, 74] on link "掛單列表" at bounding box center [30, 75] width 56 height 14
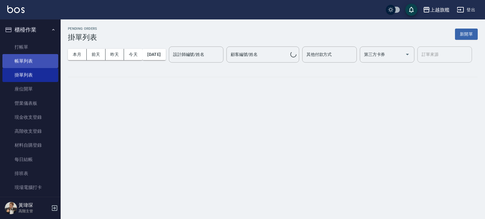
click at [30, 56] on link "帳單列表" at bounding box center [30, 61] width 56 height 14
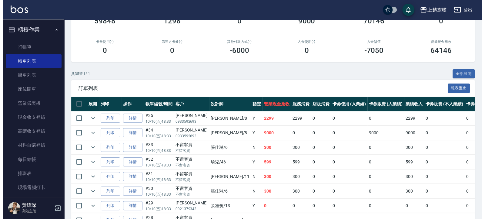
scroll to position [73, 0]
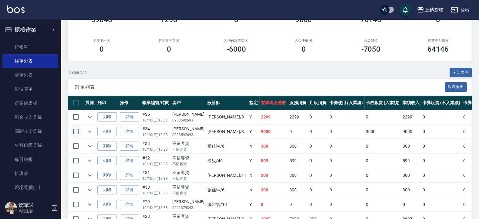
click at [79, 133] on input "checkbox" at bounding box center [75, 131] width 13 height 13
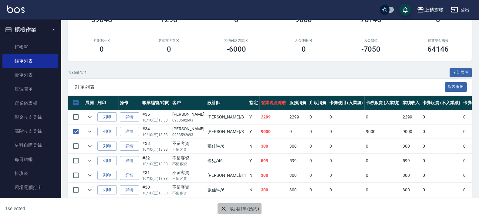
click at [241, 210] on button "取消訂單(預約)" at bounding box center [239, 208] width 44 height 11
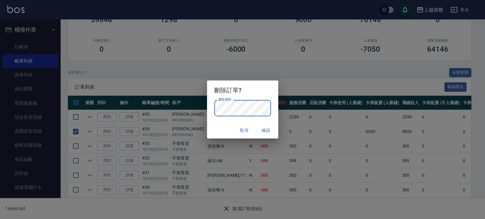
click at [264, 132] on button "確認" at bounding box center [265, 130] width 19 height 11
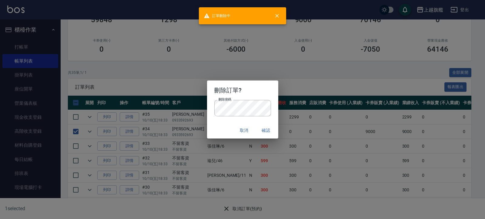
checkbox input "false"
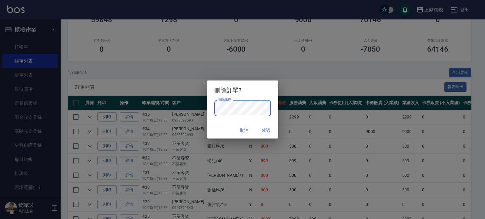
click at [326, 74] on div "刪除訂單? 刪除密碼 刪除密碼 取消 確認" at bounding box center [242, 109] width 485 height 219
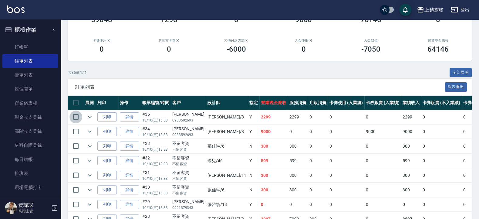
click at [76, 116] on input "checkbox" at bounding box center [75, 116] width 13 height 13
checkbox input "true"
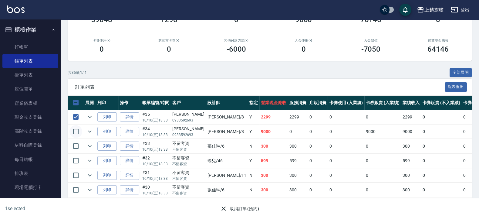
click at [77, 132] on input "checkbox" at bounding box center [75, 131] width 13 height 13
checkbox input "true"
click at [234, 208] on button "取消訂單(預約)" at bounding box center [239, 208] width 44 height 11
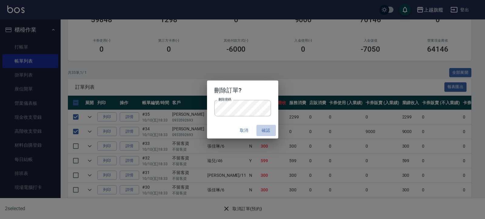
click at [269, 129] on button "確認" at bounding box center [265, 130] width 19 height 11
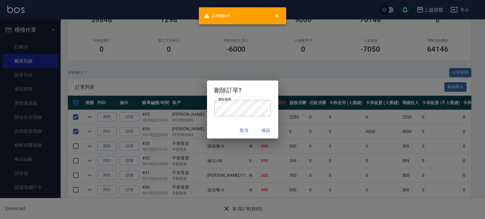
checkbox input "false"
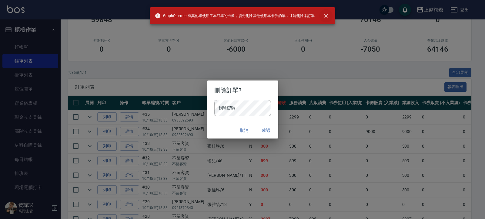
click at [329, 12] on button "close" at bounding box center [326, 15] width 13 height 13
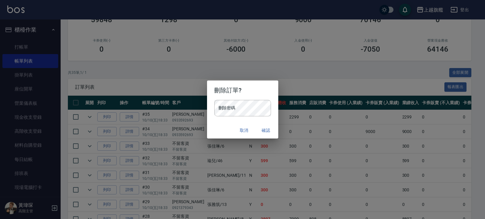
click at [245, 130] on button "取消" at bounding box center [244, 130] width 19 height 11
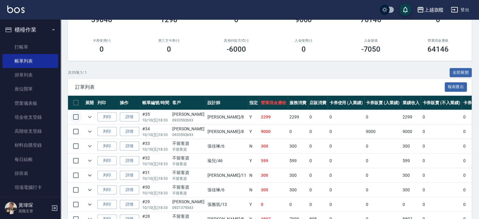
click at [79, 116] on input "checkbox" at bounding box center [75, 116] width 13 height 13
checkbox input "true"
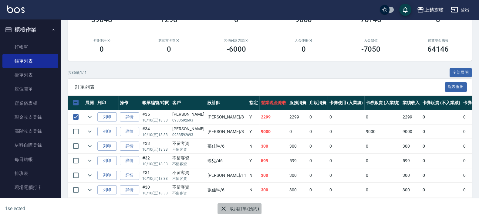
click at [237, 212] on button "取消訂單(預約)" at bounding box center [239, 208] width 44 height 11
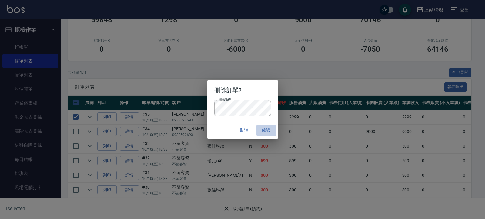
click at [263, 127] on button "確認" at bounding box center [265, 130] width 19 height 11
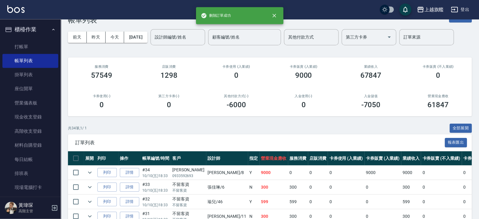
scroll to position [36, 0]
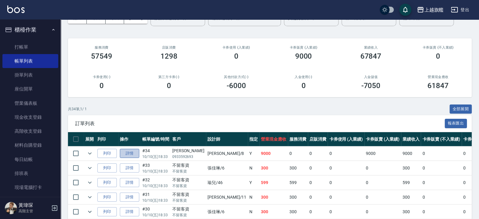
click at [133, 153] on link "詳情" at bounding box center [129, 153] width 19 height 9
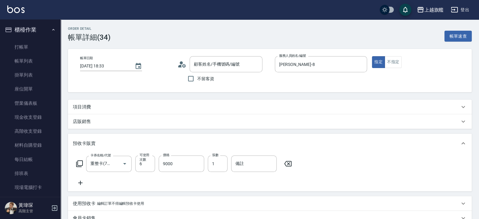
type input "吳柔蓉/0933592693/null"
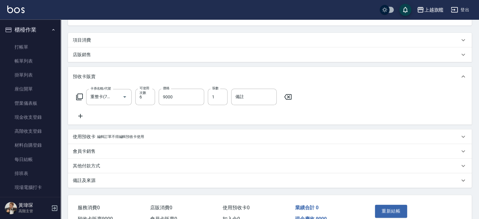
scroll to position [73, 0]
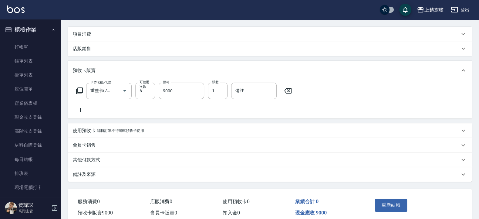
click at [145, 90] on input "6" at bounding box center [145, 90] width 20 height 16
type input "3"
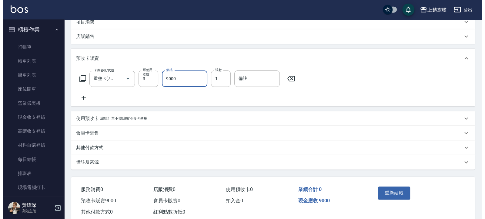
scroll to position [101, 0]
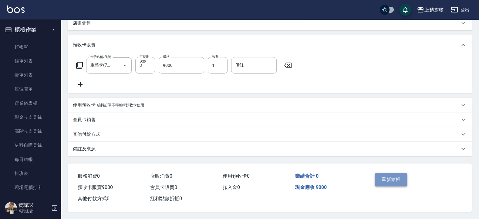
click at [392, 176] on button "重新結帳" at bounding box center [391, 179] width 32 height 13
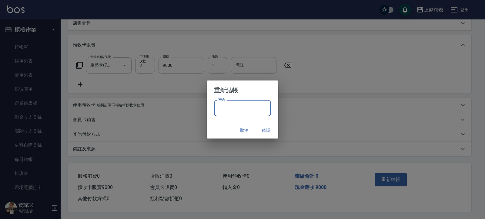
click at [246, 115] on input "密碼" at bounding box center [242, 108] width 57 height 16
type input "*******"
click at [269, 132] on button "確認" at bounding box center [265, 130] width 19 height 11
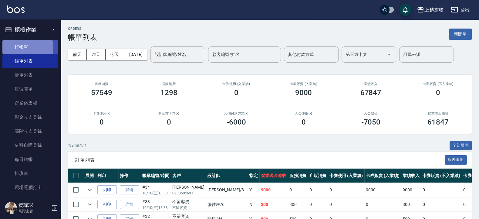
click at [20, 48] on link "打帳單" at bounding box center [30, 47] width 56 height 14
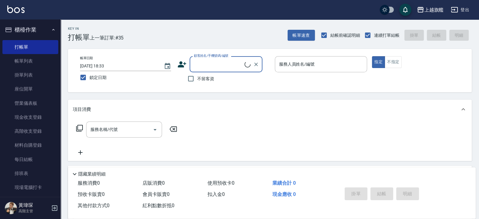
scroll to position [0, 0]
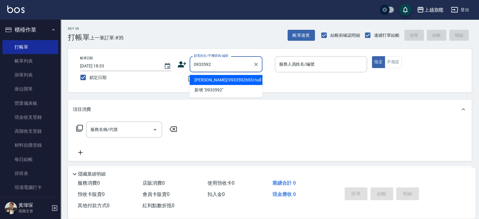
type input "吳柔蓉/0933592693/null"
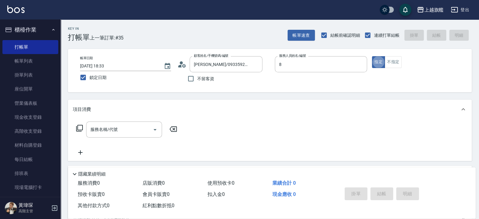
type input "周秀娟-8"
type button "true"
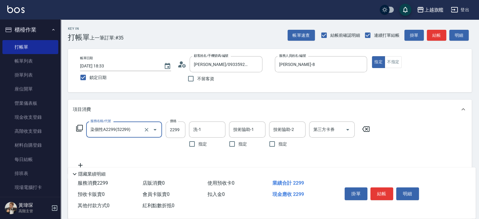
type input "染個性A2299(52299)"
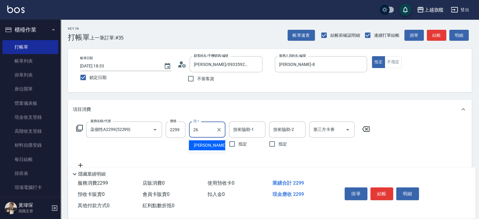
type input "陳祈聿-26"
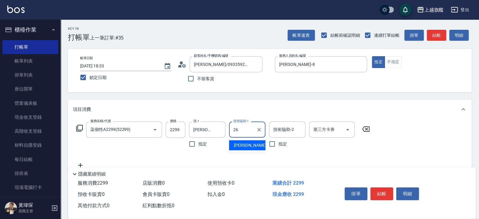
type input "陳祈聿-26"
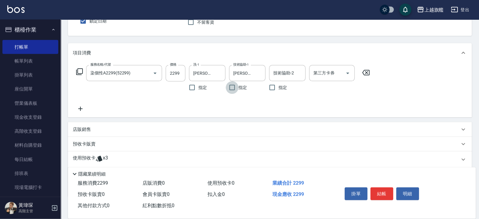
scroll to position [73, 0]
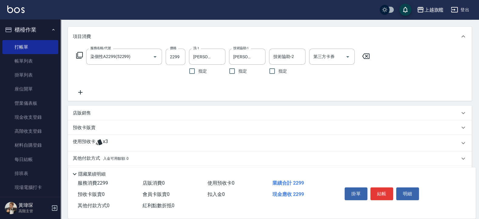
click at [82, 91] on icon at bounding box center [80, 92] width 15 height 7
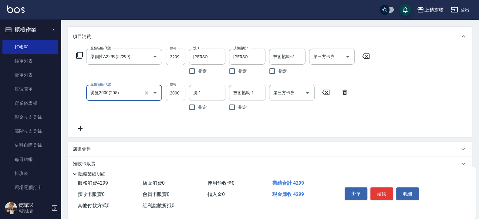
type input "燙髮2000(205)"
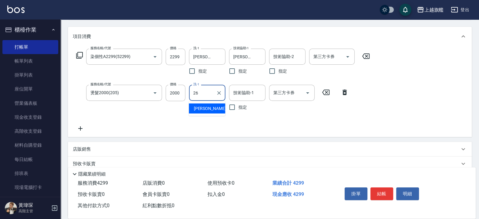
type input "陳祈聿-26"
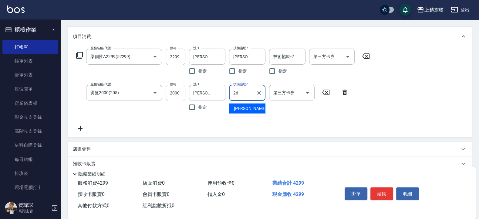
type input "陳祈聿-26"
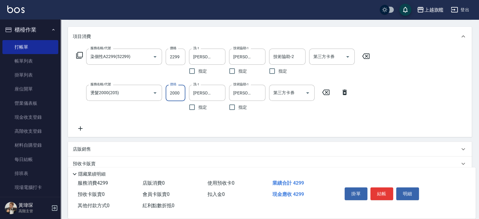
click at [177, 94] on input "2000" at bounding box center [176, 93] width 20 height 16
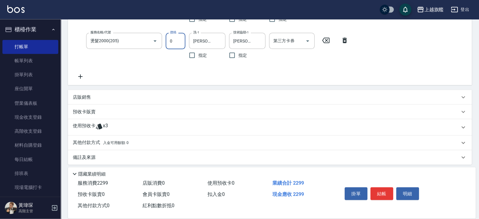
scroll to position [128, 0]
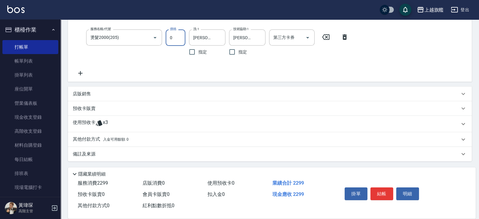
type input "0"
click at [101, 122] on icon at bounding box center [99, 123] width 6 height 6
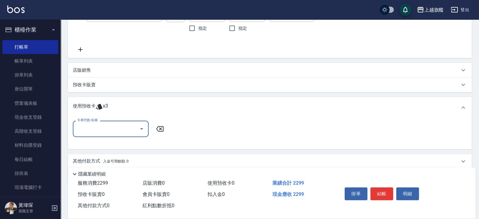
scroll to position [173, 0]
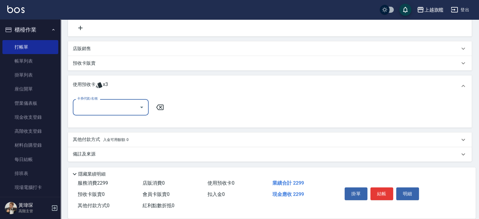
click at [108, 108] on input "卡券代號/名稱" at bounding box center [105, 107] width 61 height 11
click at [103, 119] on div "重整卡 剩餘3張" at bounding box center [111, 122] width 76 height 10
type input "重整卡"
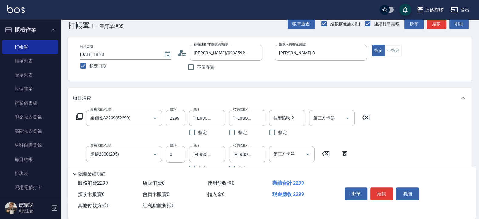
scroll to position [0, 0]
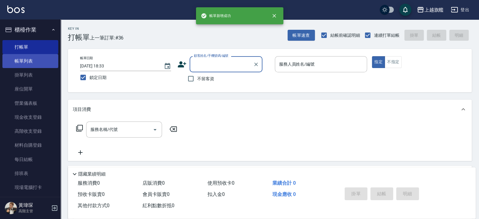
click at [32, 60] on link "帳單列表" at bounding box center [30, 61] width 56 height 14
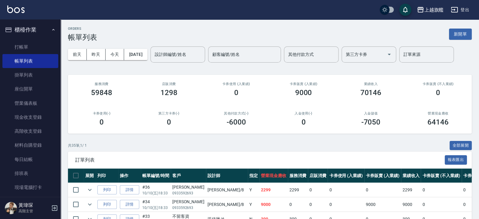
scroll to position [36, 0]
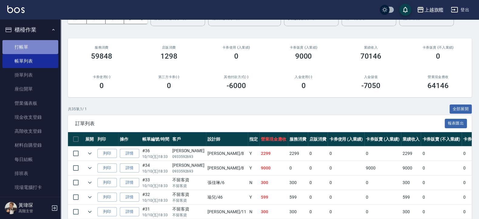
click at [32, 45] on link "打帳單" at bounding box center [30, 47] width 56 height 14
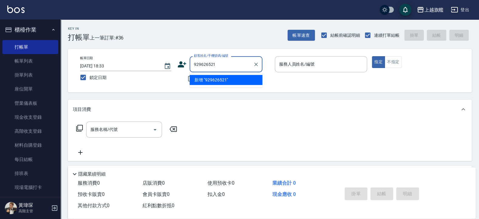
type input "929626521"
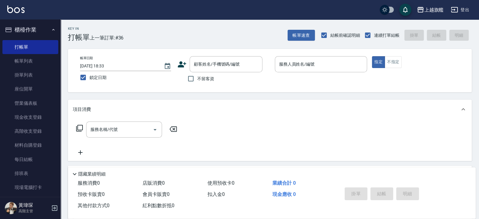
click at [182, 64] on icon at bounding box center [181, 64] width 9 height 9
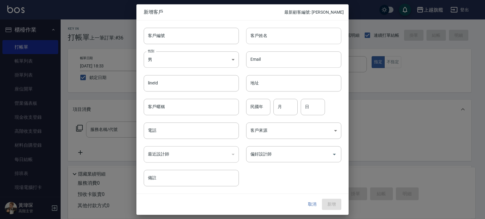
click at [272, 32] on input "客戶姓名" at bounding box center [293, 36] width 95 height 16
type input "v"
click at [291, 147] on div "偏好設計師" at bounding box center [293, 154] width 95 height 16
type input "徐筱湘"
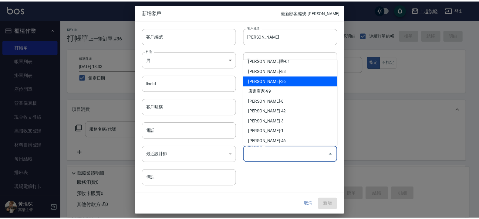
scroll to position [64, 0]
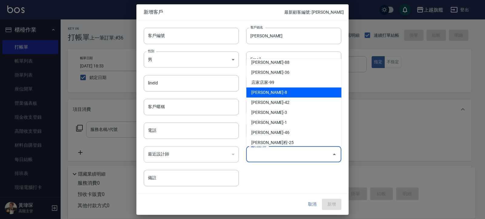
click at [260, 91] on li "周秀娟-8" at bounding box center [293, 92] width 95 height 10
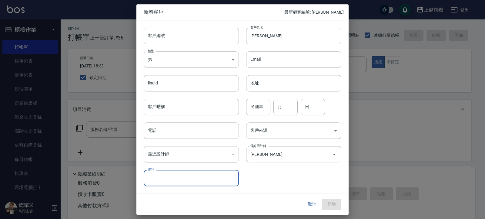
type input "[PERSON_NAME]"
click at [180, 132] on input "電話" at bounding box center [191, 130] width 95 height 16
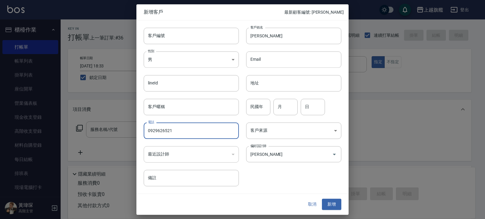
type input "0929626521"
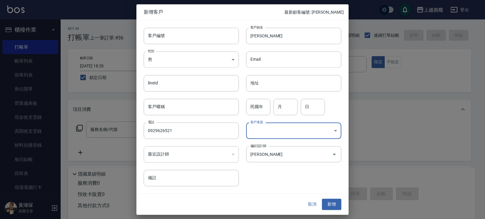
click at [335, 198] on div "取消 新增" at bounding box center [242, 204] width 212 height 21
click at [327, 204] on button "新增" at bounding box center [331, 204] width 19 height 11
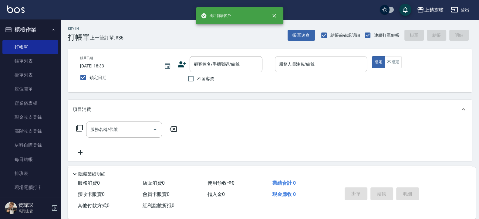
click at [290, 62] on input "服務人員姓名/編號" at bounding box center [320, 64] width 87 height 11
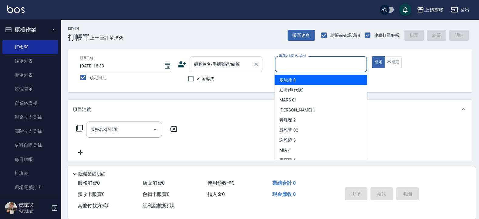
click at [208, 65] on input "顧客姓名/手機號碼/編號" at bounding box center [221, 64] width 58 height 11
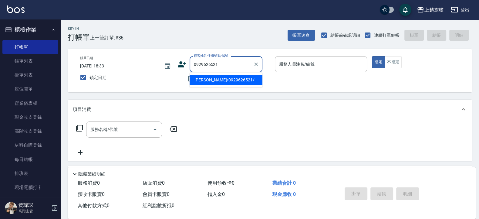
type input "徐筱湘/0929626521/"
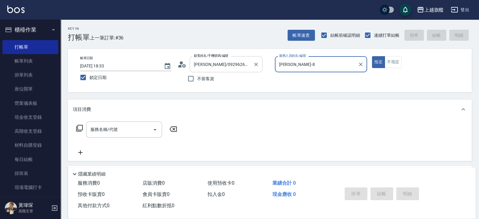
type input "周秀娟-8"
click at [372, 56] on button "指定" at bounding box center [378, 62] width 13 height 12
type button "true"
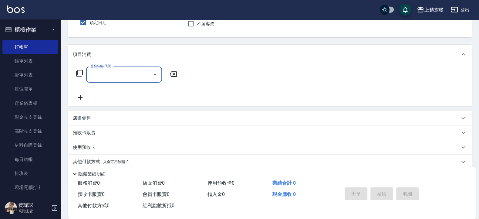
scroll to position [73, 0]
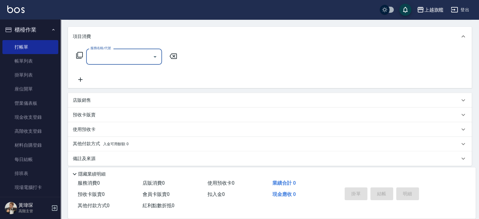
click at [103, 142] on span "入金可用餘額: 0" at bounding box center [116, 144] width 26 height 4
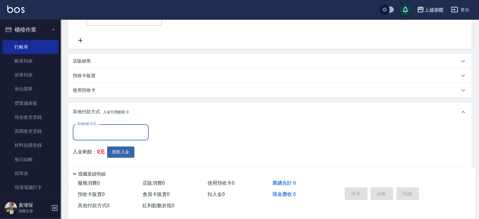
scroll to position [138, 0]
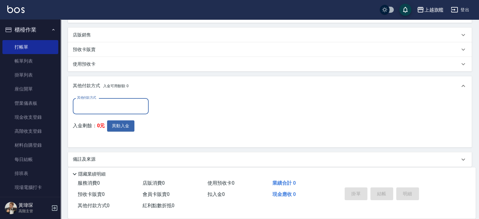
click at [107, 65] on div "使用預收卡" at bounding box center [266, 64] width 387 height 6
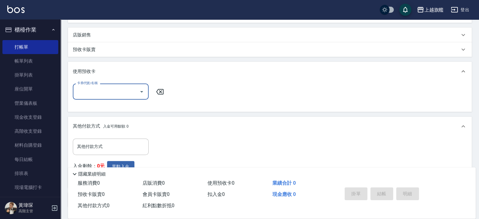
scroll to position [0, 0]
click at [115, 90] on input "卡券代號/名稱" at bounding box center [105, 91] width 61 height 11
click at [94, 47] on p "預收卡販賣" at bounding box center [84, 49] width 23 height 6
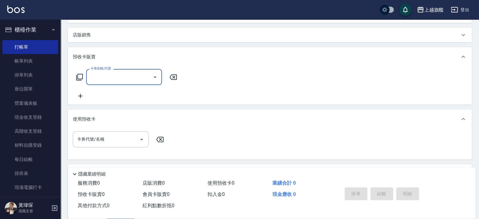
scroll to position [0, 0]
click at [101, 76] on input "卡券名稱/代號" at bounding box center [119, 77] width 61 height 11
click at [103, 95] on span "重整卡" at bounding box center [124, 92] width 76 height 10
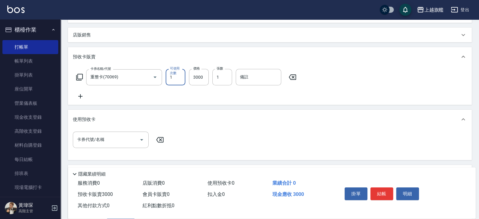
type input "重整卡(70069)"
type input "3"
type input "3600"
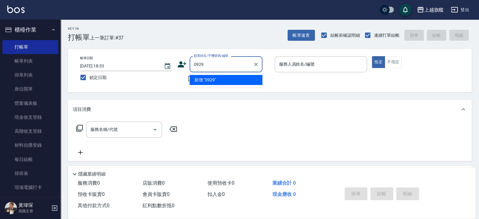
scroll to position [0, 0]
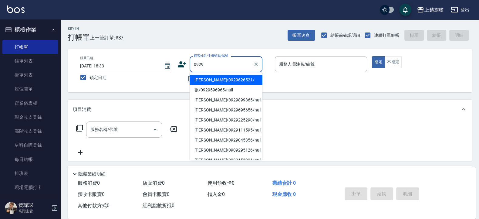
type input "徐筱湘/0929626521/"
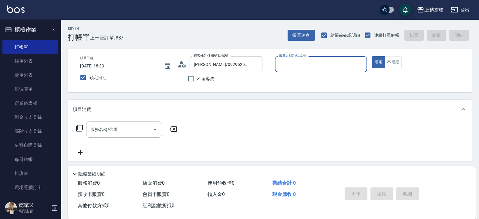
type input "周秀娟-8"
click at [372, 56] on button "指定" at bounding box center [378, 62] width 13 height 12
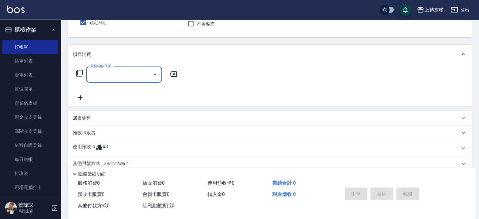
scroll to position [43, 0]
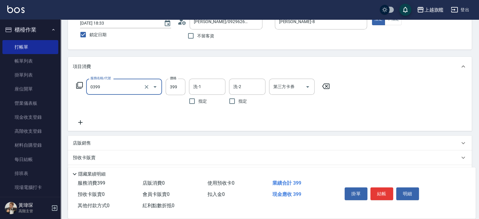
type input "海鹽SPA(0399)"
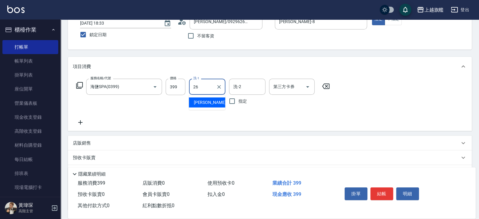
type input "陳祈聿-26"
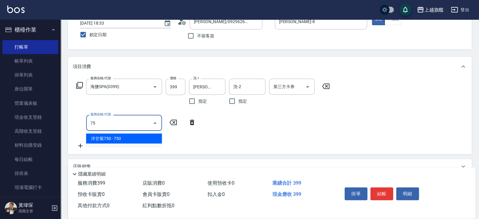
type input "7"
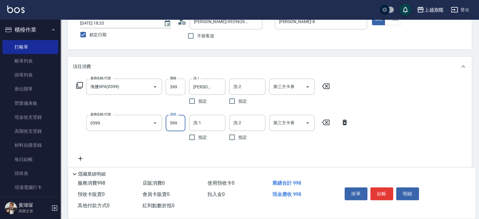
type input "去角質ITELY.(0599)"
type input "0"
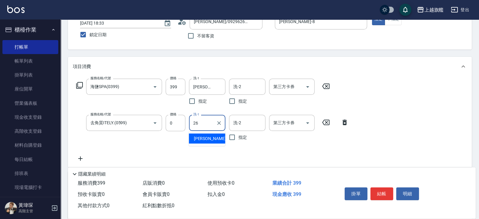
type input "陳祈聿-26"
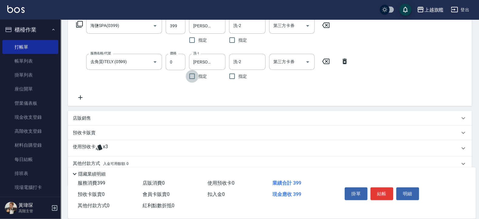
scroll to position [128, 0]
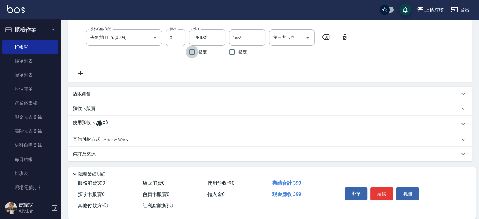
click at [105, 121] on span "x3" at bounding box center [105, 123] width 5 height 9
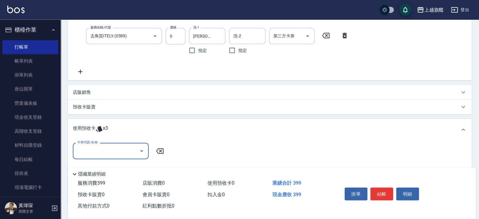
scroll to position [164, 0]
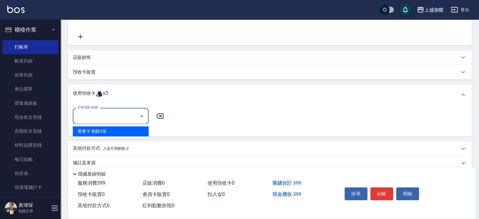
click at [106, 111] on input "卡券代號/名稱" at bounding box center [105, 115] width 61 height 11
click at [99, 130] on div "重整卡 剩餘3張" at bounding box center [111, 131] width 76 height 10
type input "重整卡"
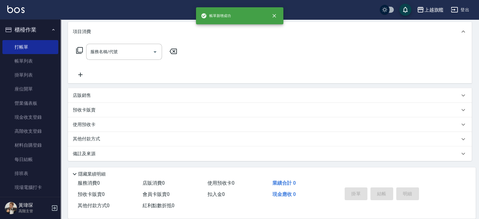
scroll to position [0, 0]
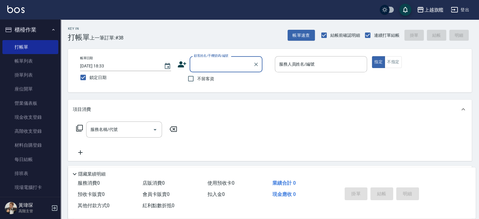
click at [202, 81] on span "不留客資" at bounding box center [205, 78] width 17 height 6
click at [197, 81] on input "不留客資" at bounding box center [190, 78] width 13 height 13
checkbox input "true"
type input "徐筱湘/0929626521/"
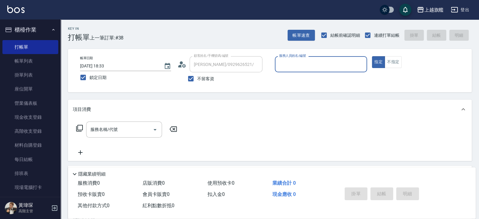
type input "周秀娟-8"
type input "張佳愉/0976500674/"
type input "周"
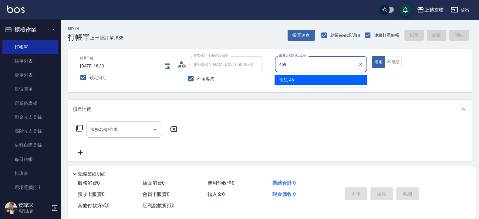
type input "469"
click at [372, 56] on button "指定" at bounding box center [378, 62] width 13 height 12
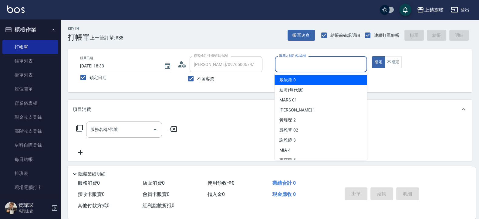
click at [291, 67] on input "服務人員姓名/編號" at bounding box center [320, 64] width 87 height 11
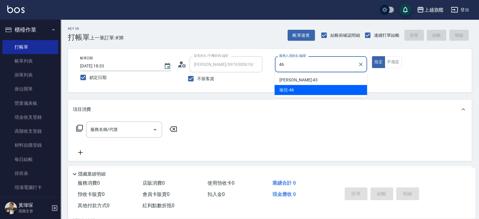
type input "瑜兒-46"
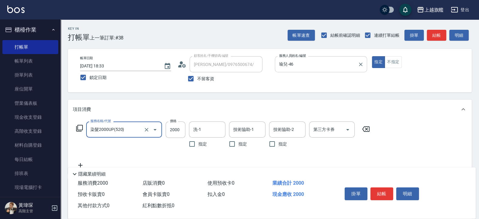
type input "染髮2000UP(520)"
type input "3580"
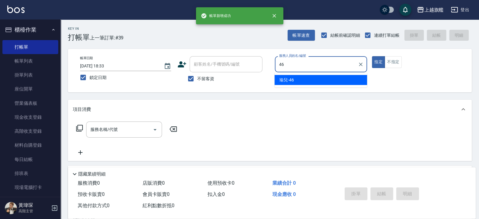
type input "瑜兒-46"
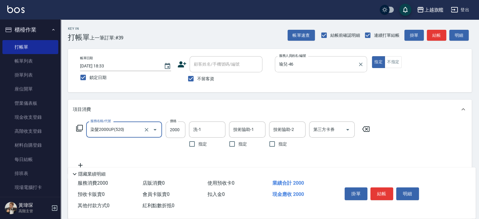
type input "染髮2000UP(520)"
type input "3580"
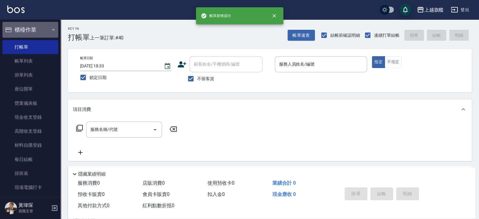
click at [37, 28] on button "櫃檯作業" at bounding box center [30, 30] width 56 height 16
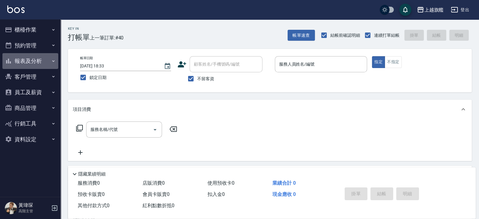
click at [31, 59] on button "報表及分析" at bounding box center [30, 61] width 56 height 16
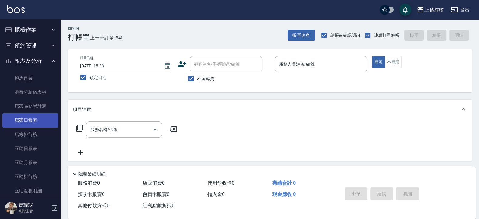
click at [28, 120] on link "店家日報表" at bounding box center [30, 120] width 56 height 14
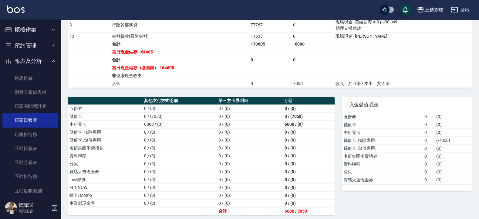
scroll to position [263, 0]
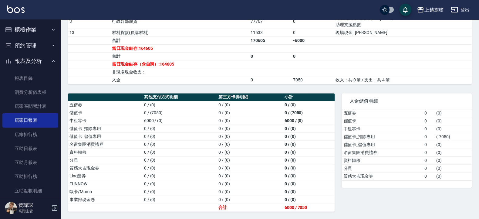
click at [43, 59] on button "報表及分析" at bounding box center [30, 61] width 56 height 16
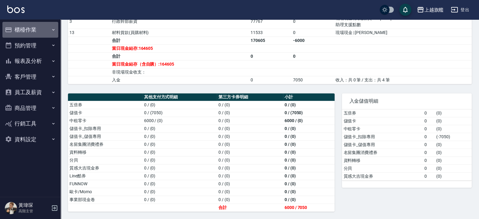
click at [36, 29] on button "櫃檯作業" at bounding box center [30, 30] width 56 height 16
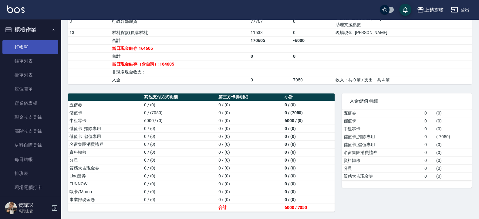
click at [32, 46] on link "打帳單" at bounding box center [30, 47] width 56 height 14
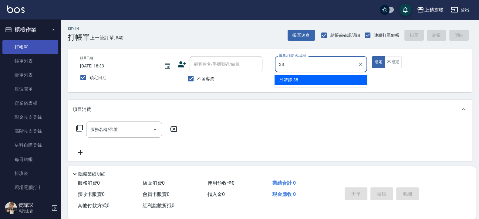
type input "邱靖婷-38"
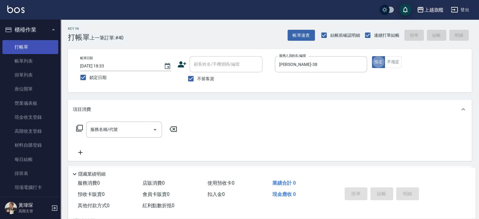
type button "true"
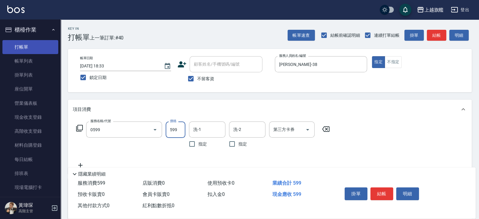
type input "去角質ITELY.(0599)"
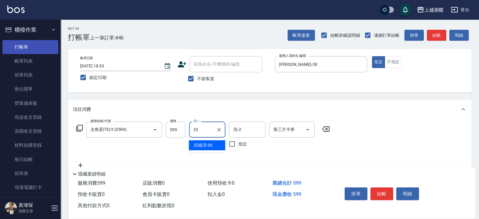
type input "邱靖淳-35"
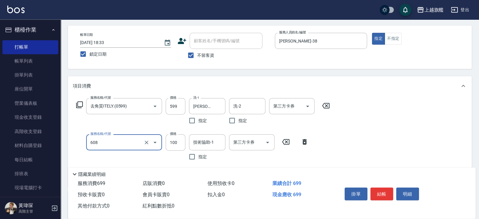
scroll to position [36, 0]
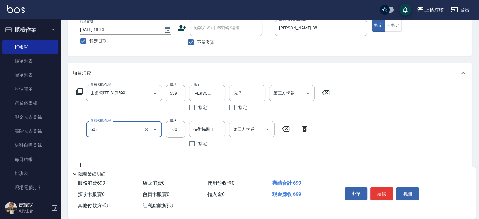
type input "專業/順護100(608)"
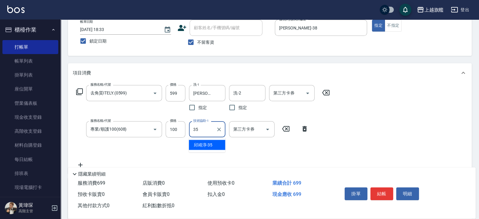
type input "邱靖淳-35"
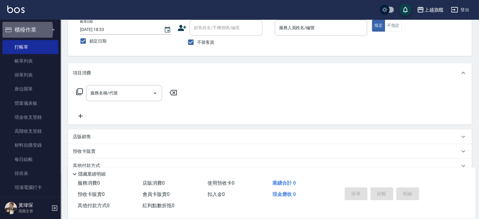
click at [12, 30] on icon "button" at bounding box center [8, 29] width 6 height 5
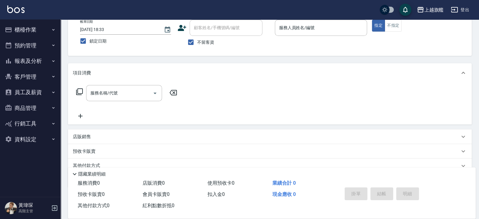
click at [35, 63] on button "報表及分析" at bounding box center [30, 61] width 56 height 16
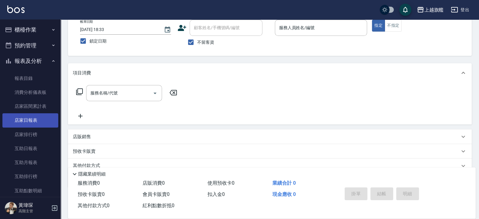
click at [30, 119] on link "店家日報表" at bounding box center [30, 120] width 56 height 14
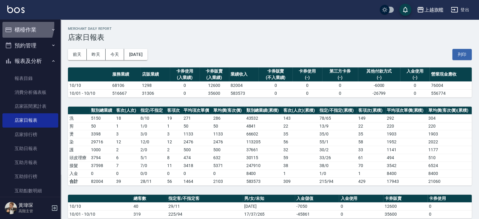
drag, startPoint x: 13, startPoint y: 25, endPoint x: 9, endPoint y: 36, distance: 11.8
click at [12, 26] on button "櫃檯作業" at bounding box center [30, 30] width 56 height 16
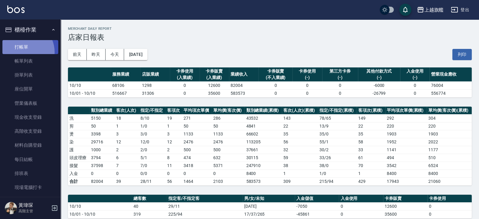
click at [23, 52] on link "打帳單" at bounding box center [30, 47] width 56 height 14
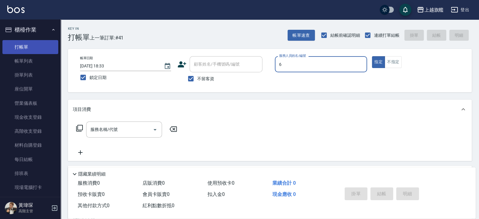
type input "張佳琳-6"
type button "true"
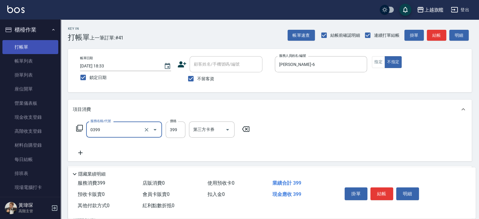
type input "海鹽SPA(0399)"
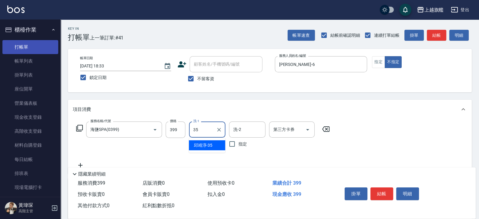
type input "邱靖淳-35"
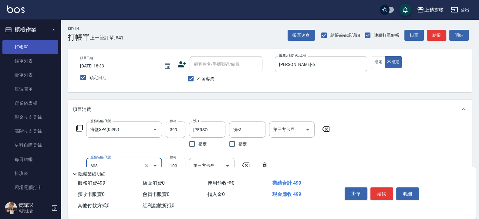
type input "專業/順護100(608)"
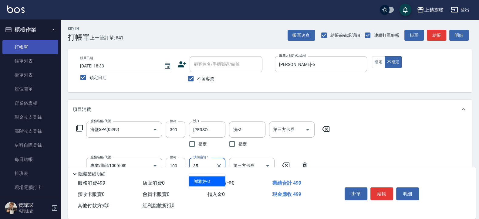
type input "邱靖淳-35"
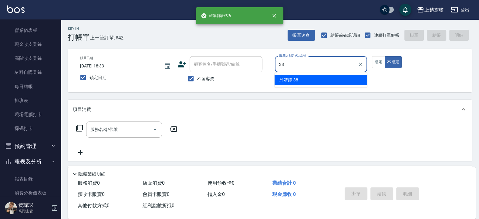
type input "邱靖婷-38"
type button "false"
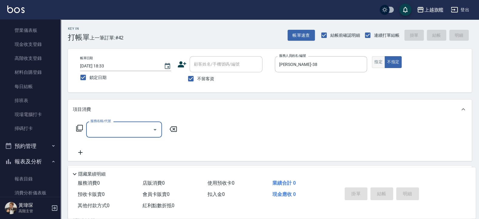
click at [377, 58] on button "指定" at bounding box center [378, 62] width 13 height 12
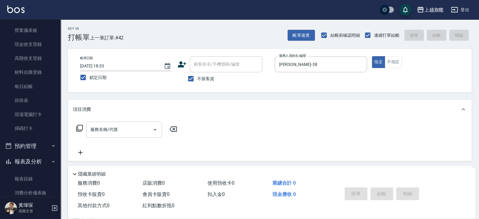
click at [90, 128] on input "服務名稱/代號" at bounding box center [119, 129] width 61 height 11
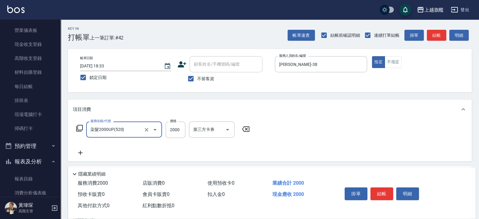
type input "染髮2000UP(520)"
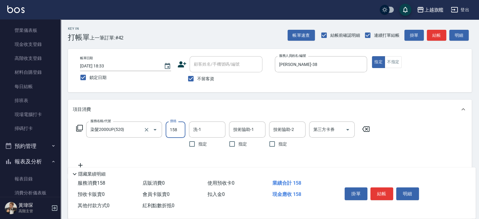
type input "1580"
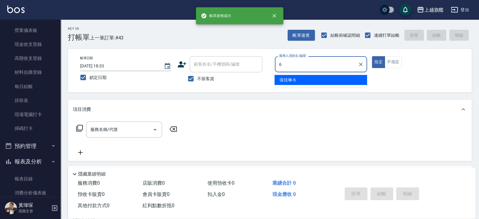
type input "張佳琳-6"
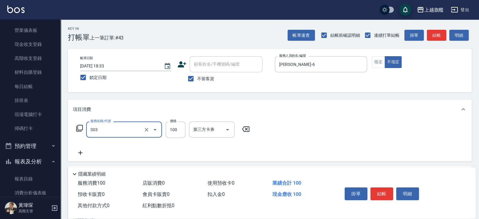
type input "剪髮100(303)"
type input "50"
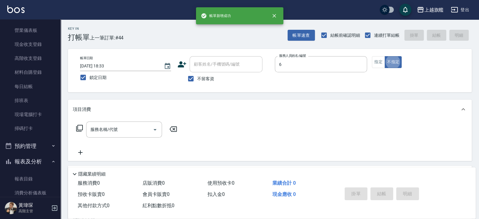
type input "張佳琳-6"
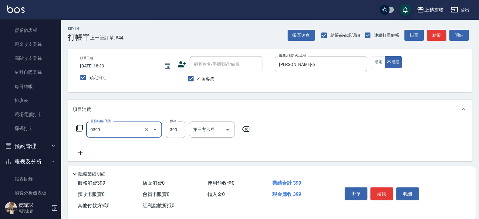
type input "海鹽SPA(0399)"
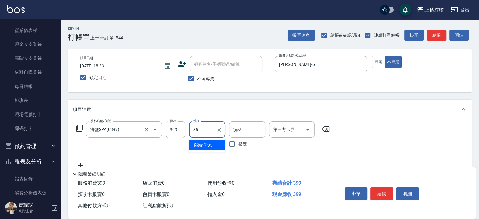
type input "邱靖淳-35"
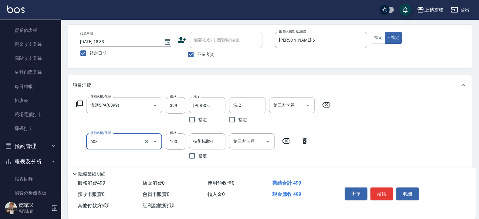
scroll to position [36, 0]
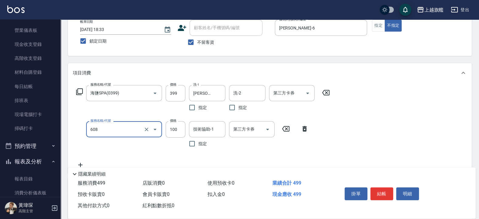
type input "專業/順護100(608)"
click at [200, 132] on input "技術協助-1" at bounding box center [207, 129] width 31 height 11
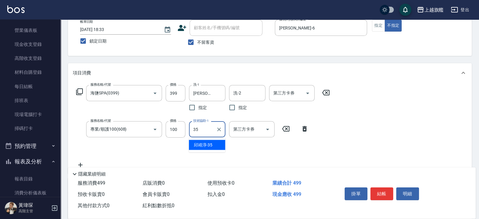
type input "邱靖淳-35"
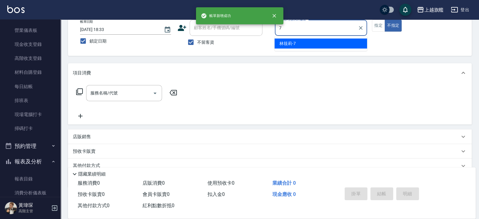
type input "林筱莉-7"
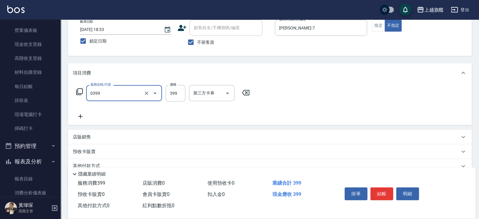
type input "海鹽SPA(0399)"
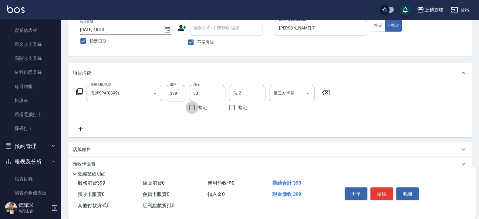
type input "劉羿君-30"
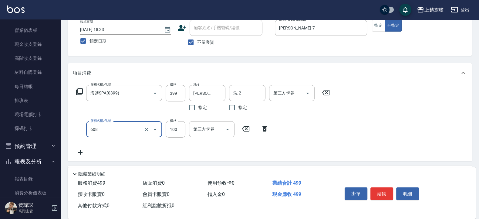
type input "專業/順護100(608)"
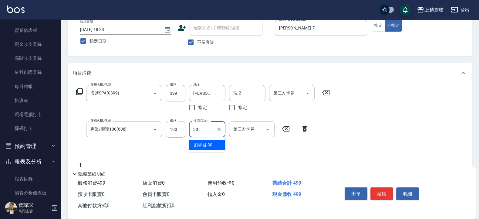
type input "劉羿君-30"
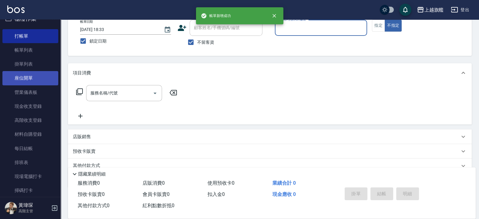
scroll to position [0, 0]
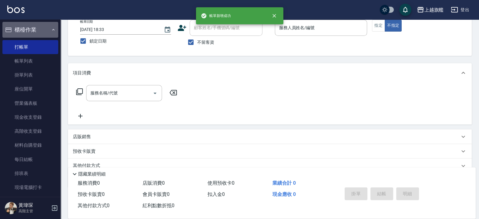
click at [31, 27] on button "櫃檯作業" at bounding box center [30, 30] width 56 height 16
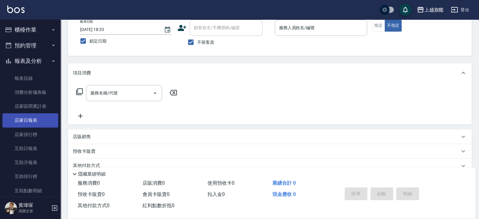
click at [32, 119] on link "店家日報表" at bounding box center [30, 120] width 56 height 14
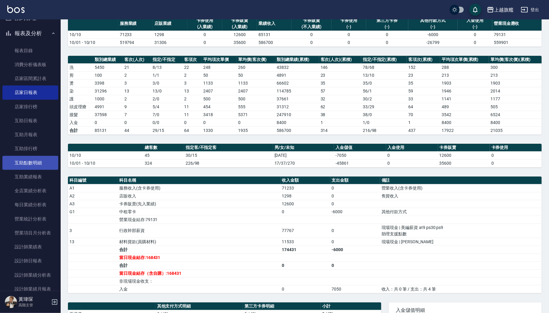
scroll to position [36, 0]
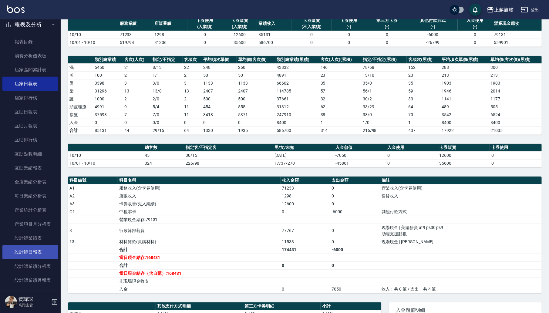
click at [32, 218] on link "設計師日報表" at bounding box center [30, 252] width 56 height 14
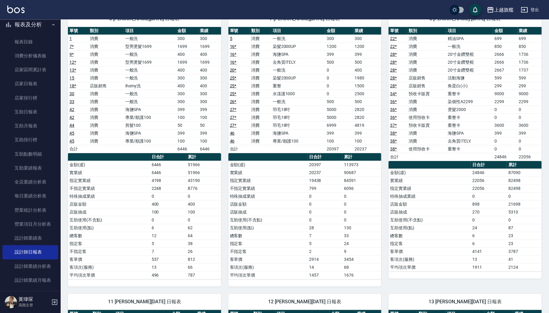
scroll to position [29, 0]
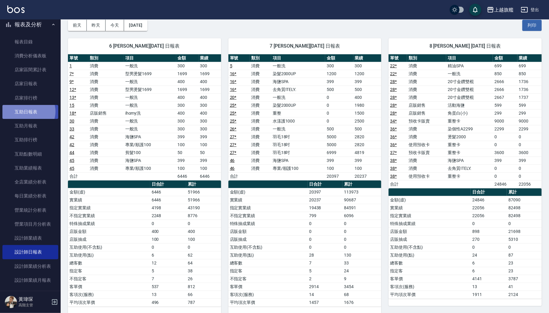
click at [28, 111] on link "互助日報表" at bounding box center [30, 112] width 56 height 14
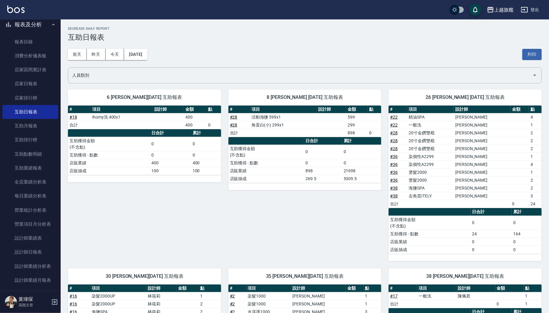
click at [478, 24] on div "上越旗艦 2025-10-10 互助日報表 列印時間： 2025-10-10-21:31 Decrease Daily Report 互助日報表 前天 昨天 …" at bounding box center [305, 252] width 488 height 467
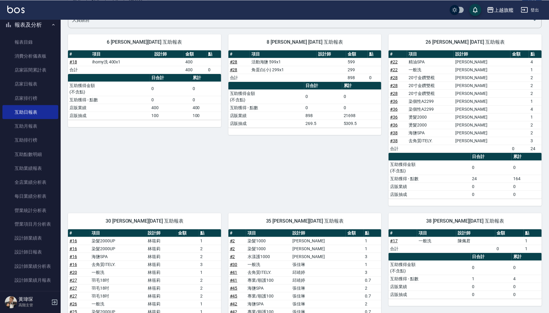
scroll to position [57, 0]
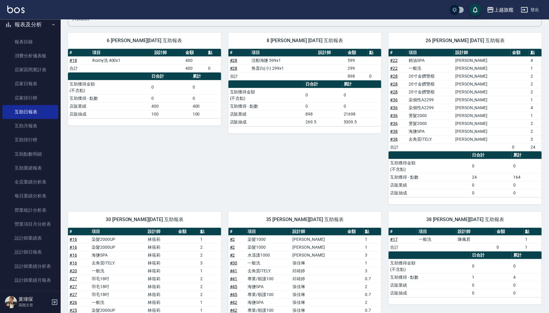
click at [227, 176] on div "8 周秀娟 10/10/2025 互助報表 # 項目 設計師 金額 點 # 28 活動海鹽 599x1 599 # 28 角蛋白(小) 299x1 299 合…" at bounding box center [301, 114] width 160 height 179
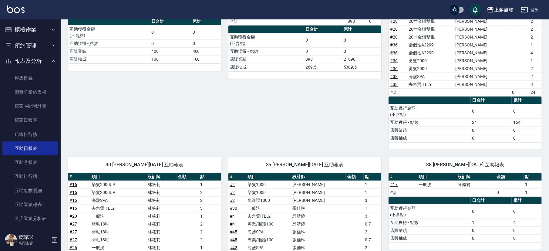
scroll to position [44, 0]
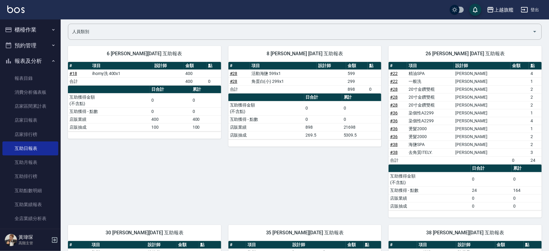
click at [29, 59] on button "報表及分析" at bounding box center [30, 61] width 56 height 16
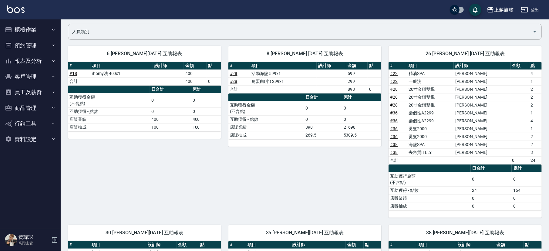
click at [52, 25] on button "櫃檯作業" at bounding box center [30, 30] width 56 height 16
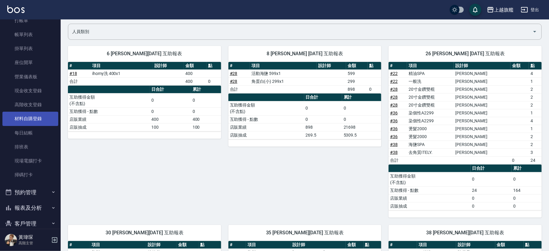
scroll to position [36, 0]
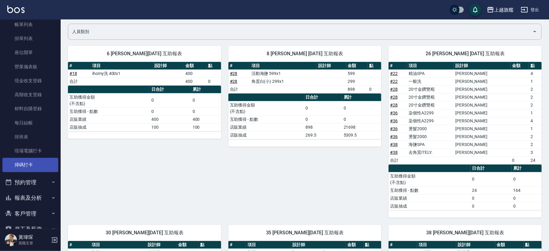
click at [28, 161] on link "掃碼打卡" at bounding box center [30, 165] width 56 height 14
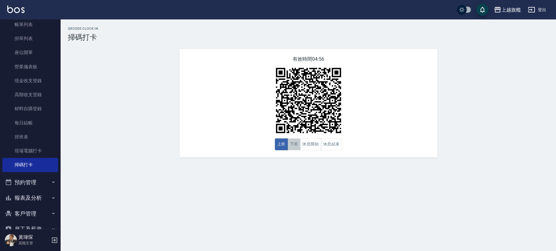
click at [295, 144] on button "下班" at bounding box center [294, 144] width 13 height 12
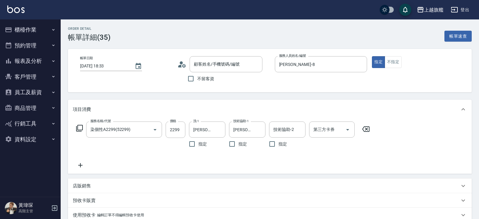
type input "[PERSON_NAME]/0933592693/null"
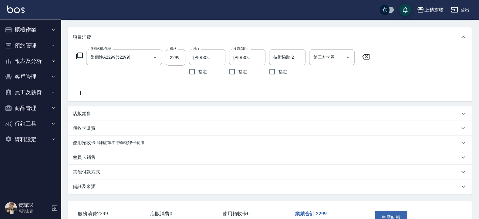
scroll to position [73, 0]
click at [93, 134] on div "預收卡販賣" at bounding box center [269, 127] width 403 height 15
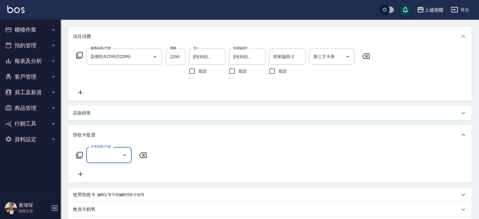
scroll to position [0, 0]
click at [86, 112] on p "店販銷售" at bounding box center [82, 113] width 18 height 6
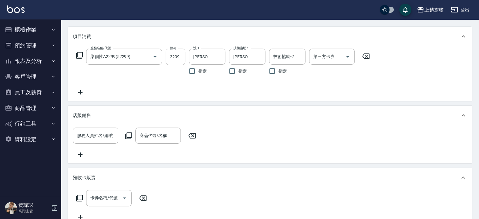
click at [85, 109] on div "店販銷售" at bounding box center [269, 114] width 403 height 19
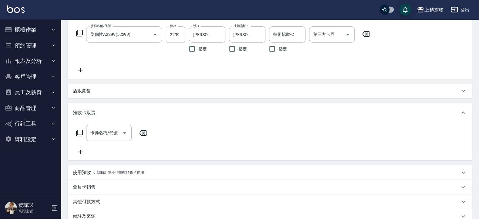
scroll to position [109, 0]
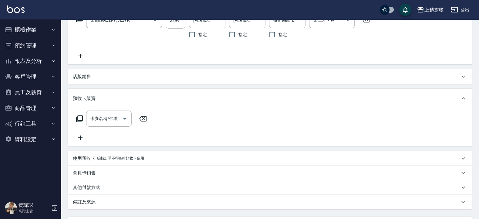
click at [115, 159] on p "編輯訂單不得編輯預收卡使用" at bounding box center [120, 158] width 47 height 6
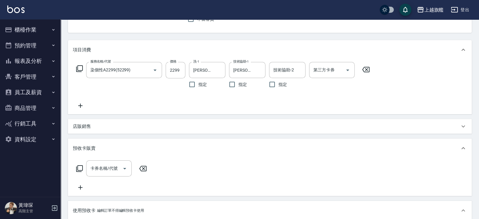
scroll to position [169, 0]
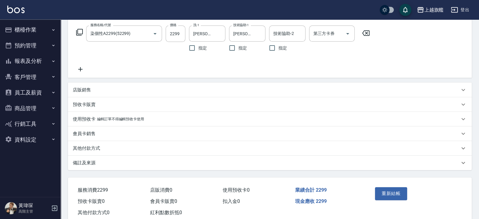
scroll to position [109, 0]
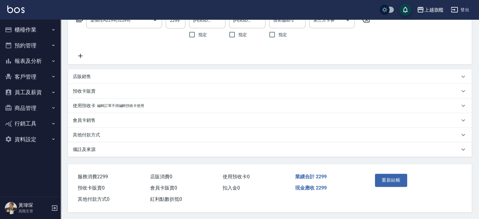
click at [117, 103] on p "編輯訂單不得編輯預收卡使用" at bounding box center [120, 105] width 47 height 6
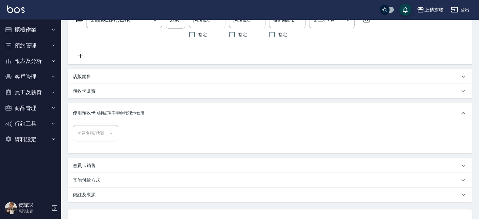
drag, startPoint x: 80, startPoint y: 166, endPoint x: 85, endPoint y: 158, distance: 9.5
click at [81, 165] on p "會員卡銷售" at bounding box center [84, 165] width 23 height 6
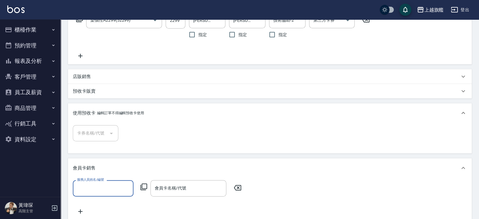
scroll to position [0, 0]
click at [109, 86] on div "預收卡販賣" at bounding box center [269, 91] width 403 height 15
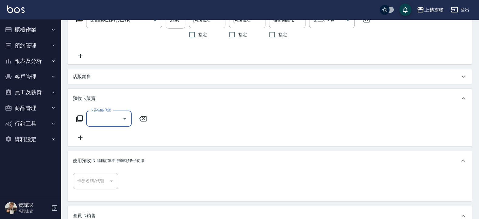
click at [88, 72] on div "店販銷售" at bounding box center [269, 76] width 403 height 15
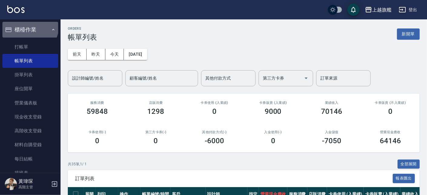
click at [29, 26] on button "櫃檯作業" at bounding box center [30, 30] width 56 height 16
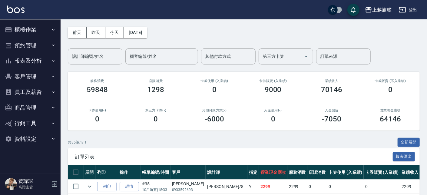
scroll to position [34, 0]
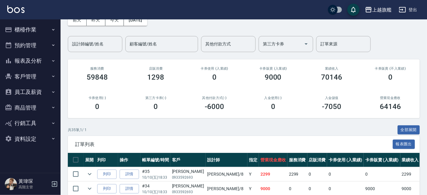
click at [34, 62] on button "報表及分析" at bounding box center [30, 61] width 56 height 16
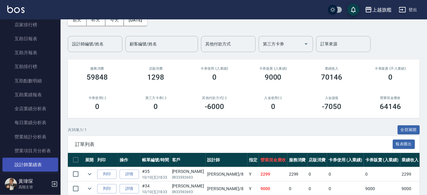
scroll to position [146, 0]
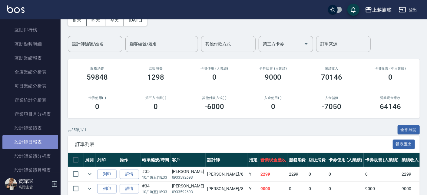
click at [41, 140] on link "設計師日報表" at bounding box center [30, 142] width 56 height 14
